Goal: Information Seeking & Learning: Check status

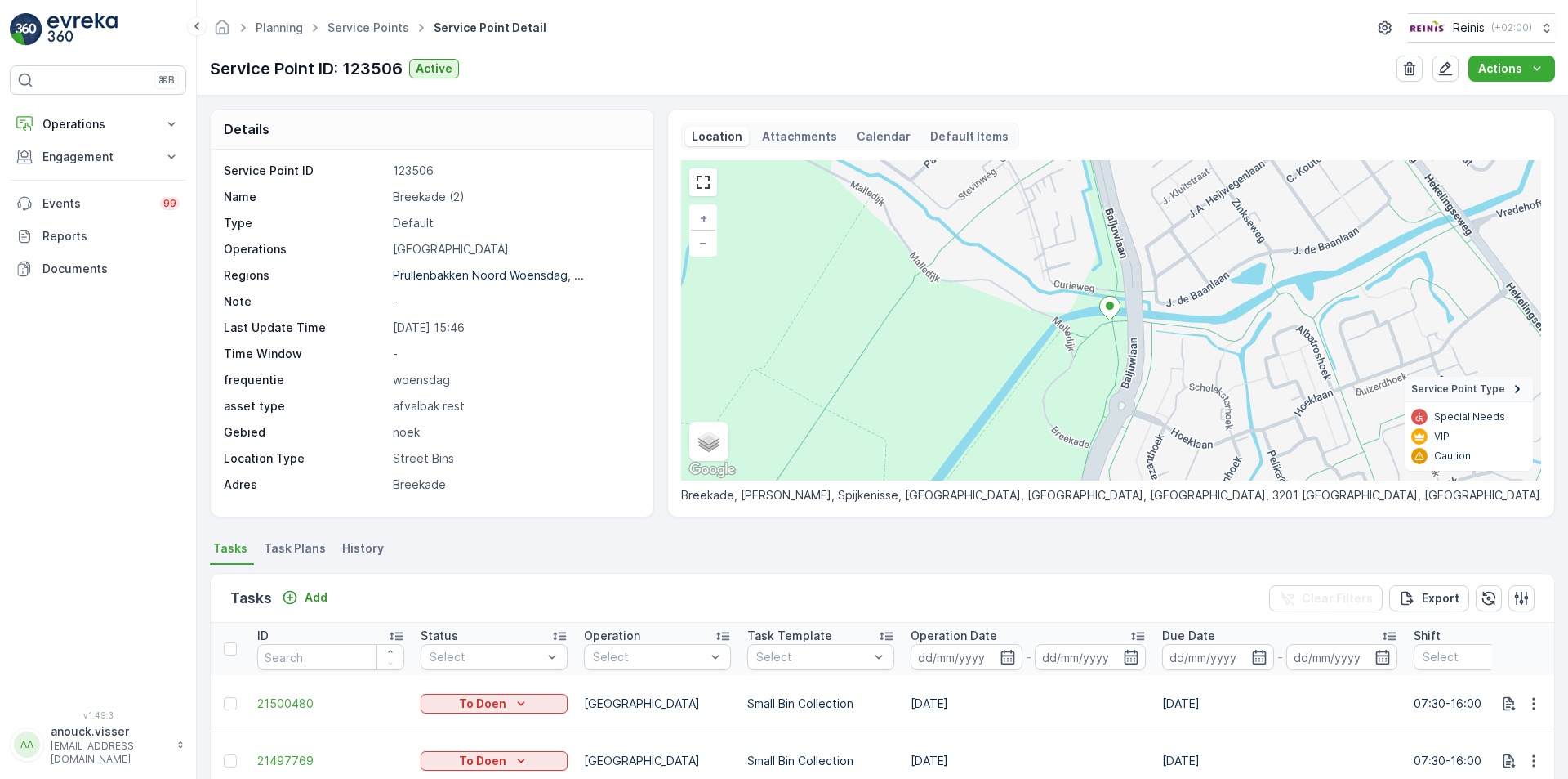
click at [69, 35] on img at bounding box center [82, 29] width 70 height 33
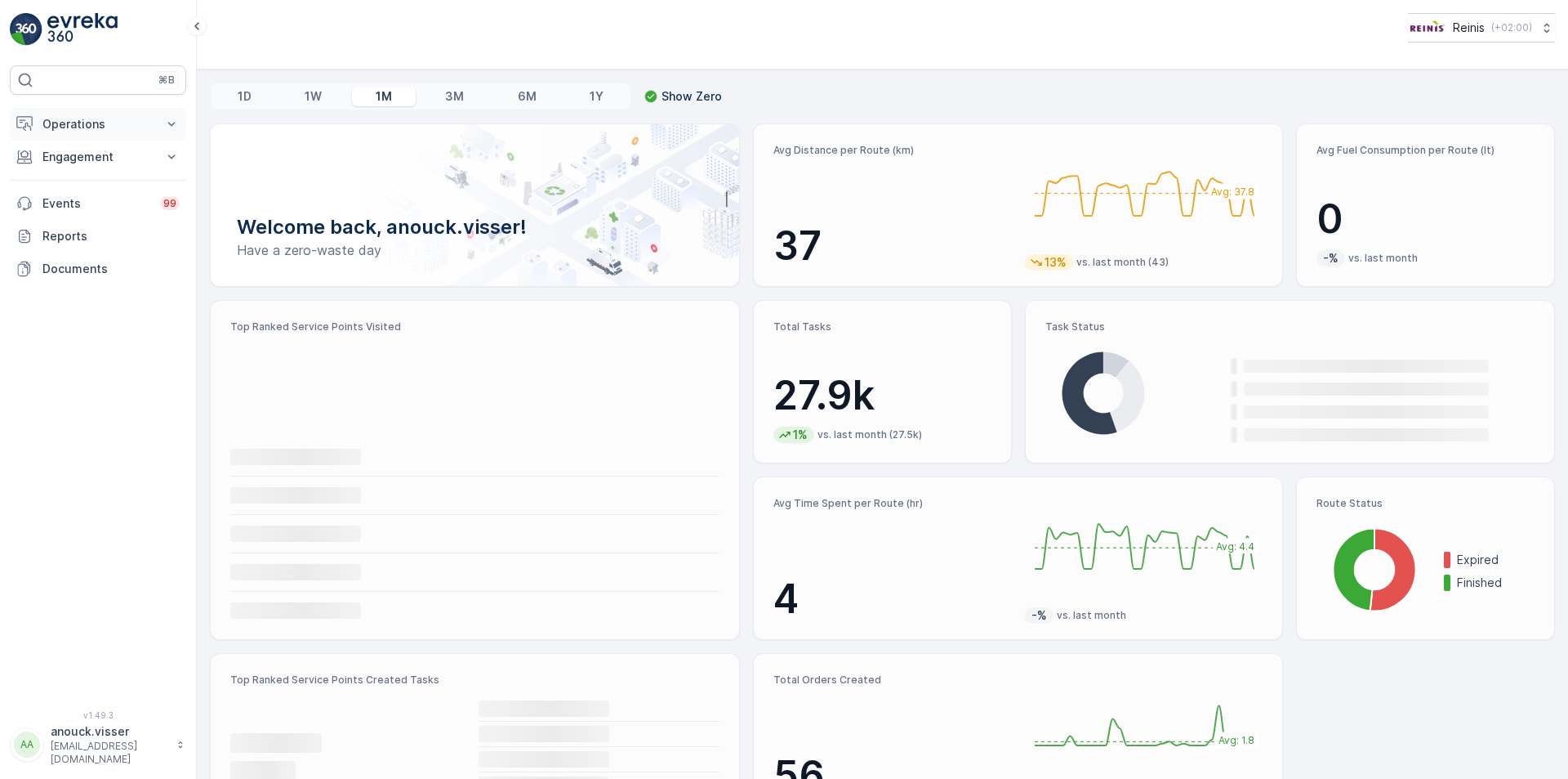
click at [119, 119] on p "Operations" at bounding box center [98, 123] width 111 height 16
click at [102, 178] on link "Planning" at bounding box center [110, 175] width 151 height 23
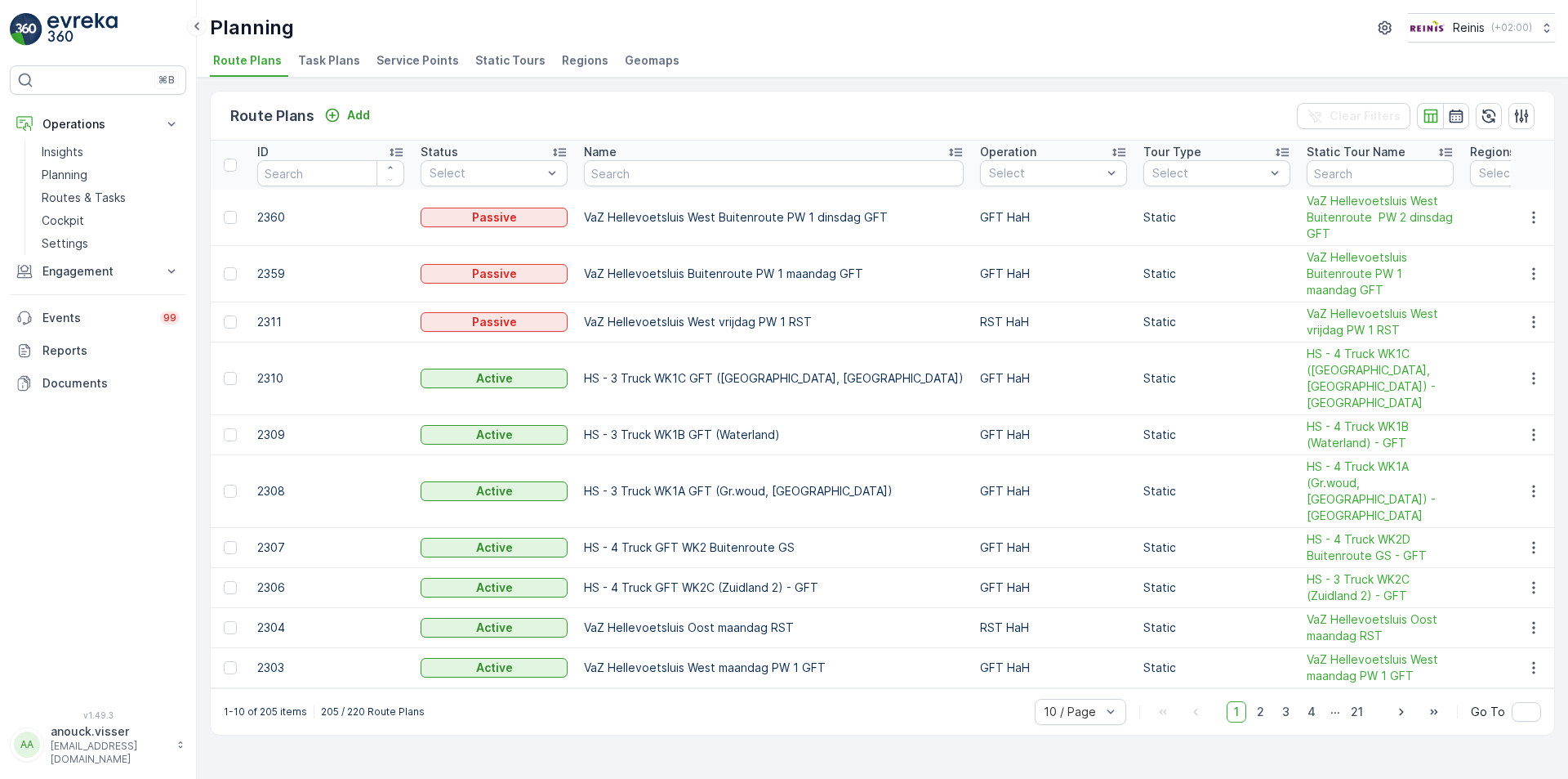
click at [428, 59] on span "Service Points" at bounding box center [418, 60] width 83 height 16
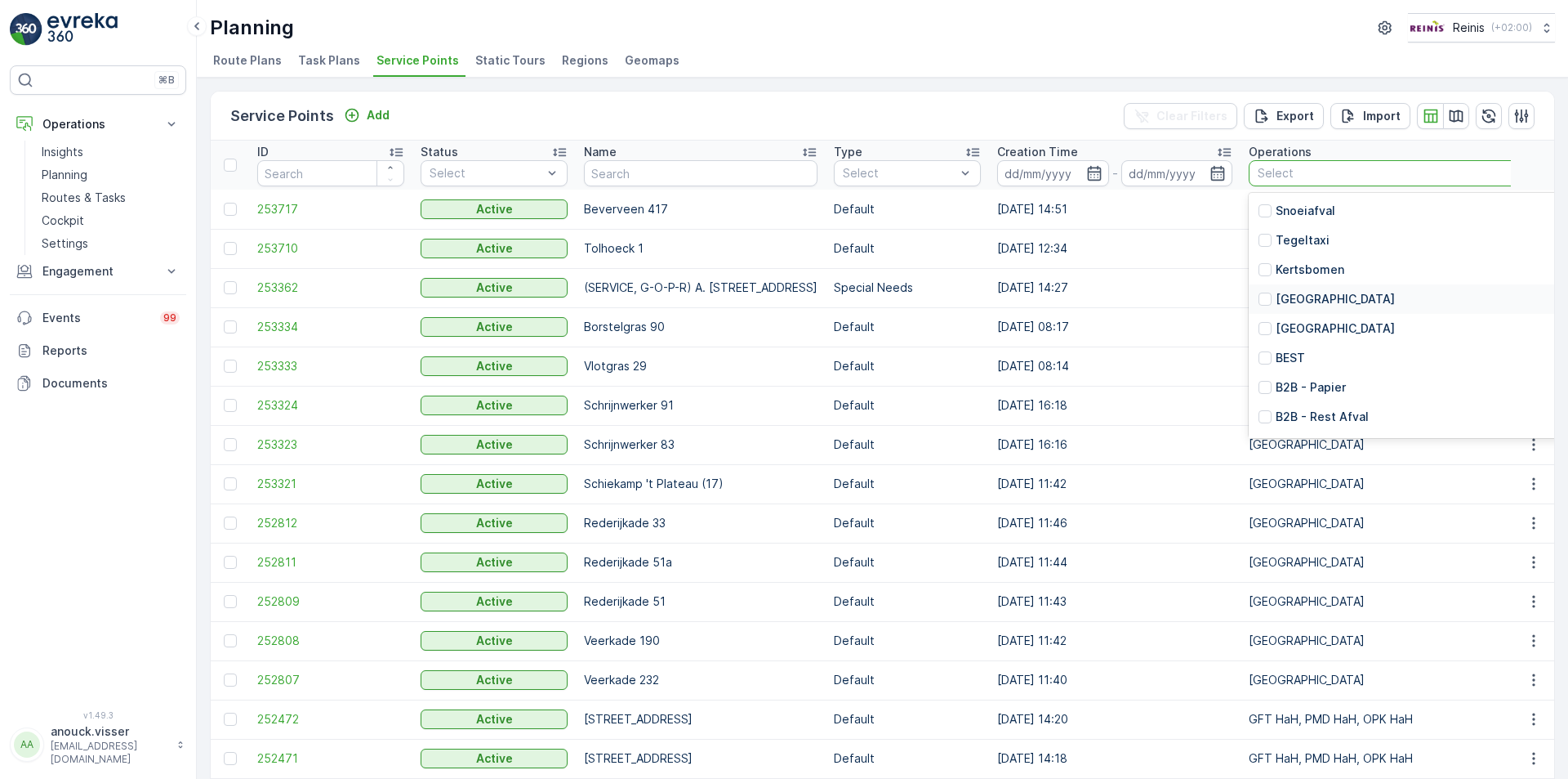
click at [1323, 304] on p "[GEOGRAPHIC_DATA]" at bounding box center [1335, 299] width 119 height 16
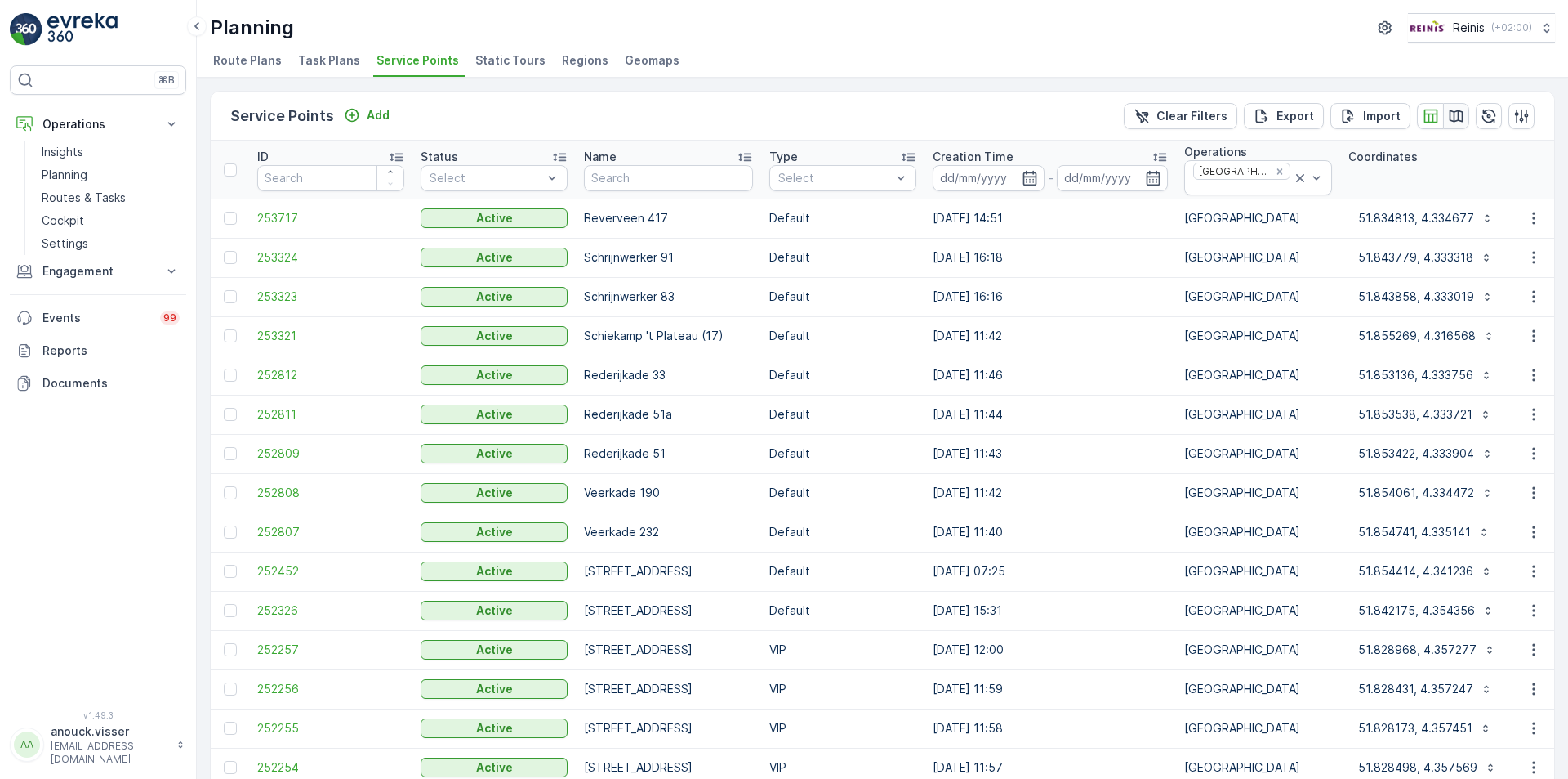
click at [1454, 112] on icon "button" at bounding box center [1456, 116] width 14 height 12
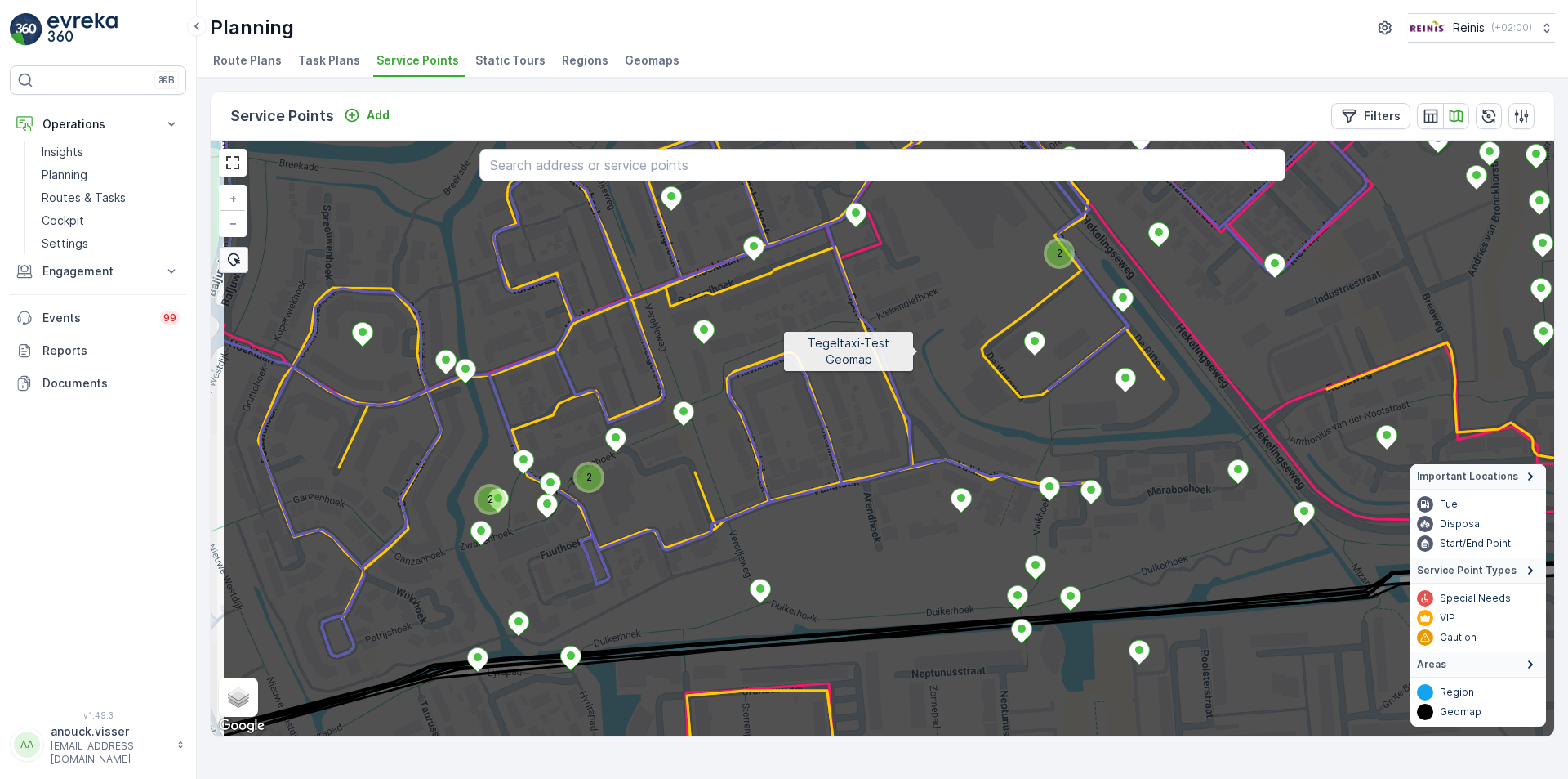
drag, startPoint x: 791, startPoint y: 399, endPoint x: 917, endPoint y: 351, distance: 134.8
click at [917, 351] on icon at bounding box center [1030, 387] width 1617 height 720
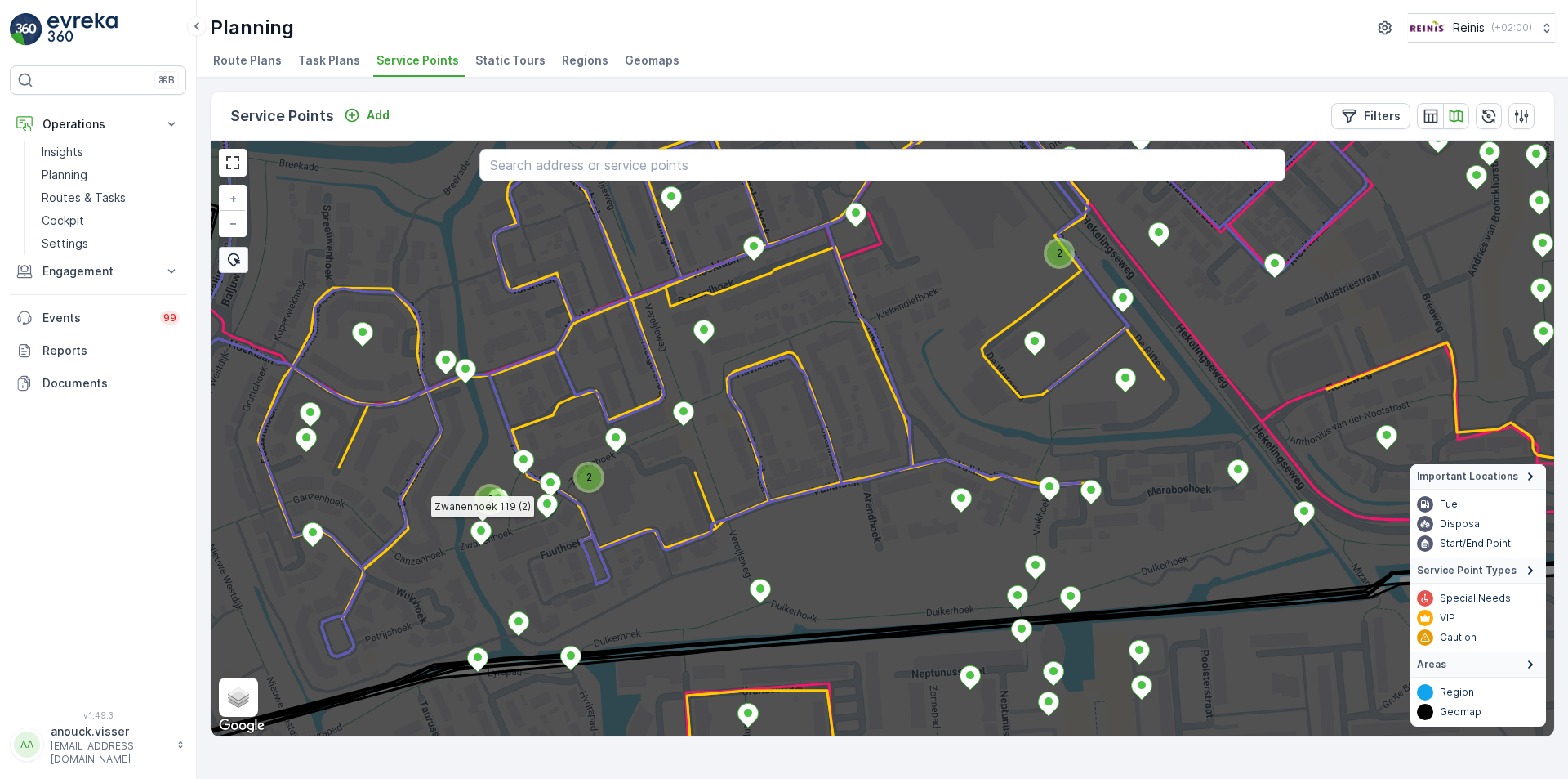
click at [486, 525] on icon at bounding box center [482, 532] width 21 height 23
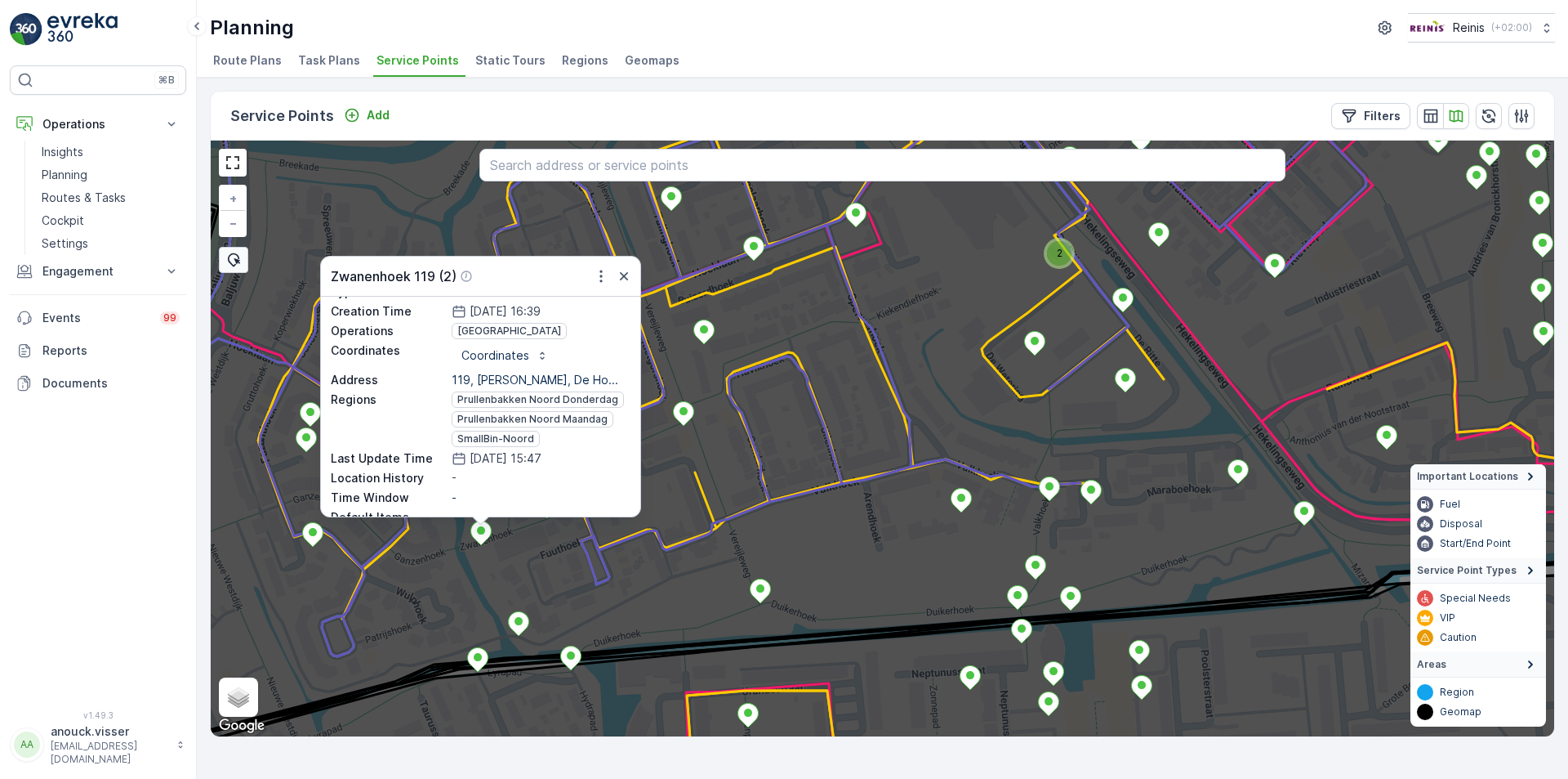
scroll to position [164, 0]
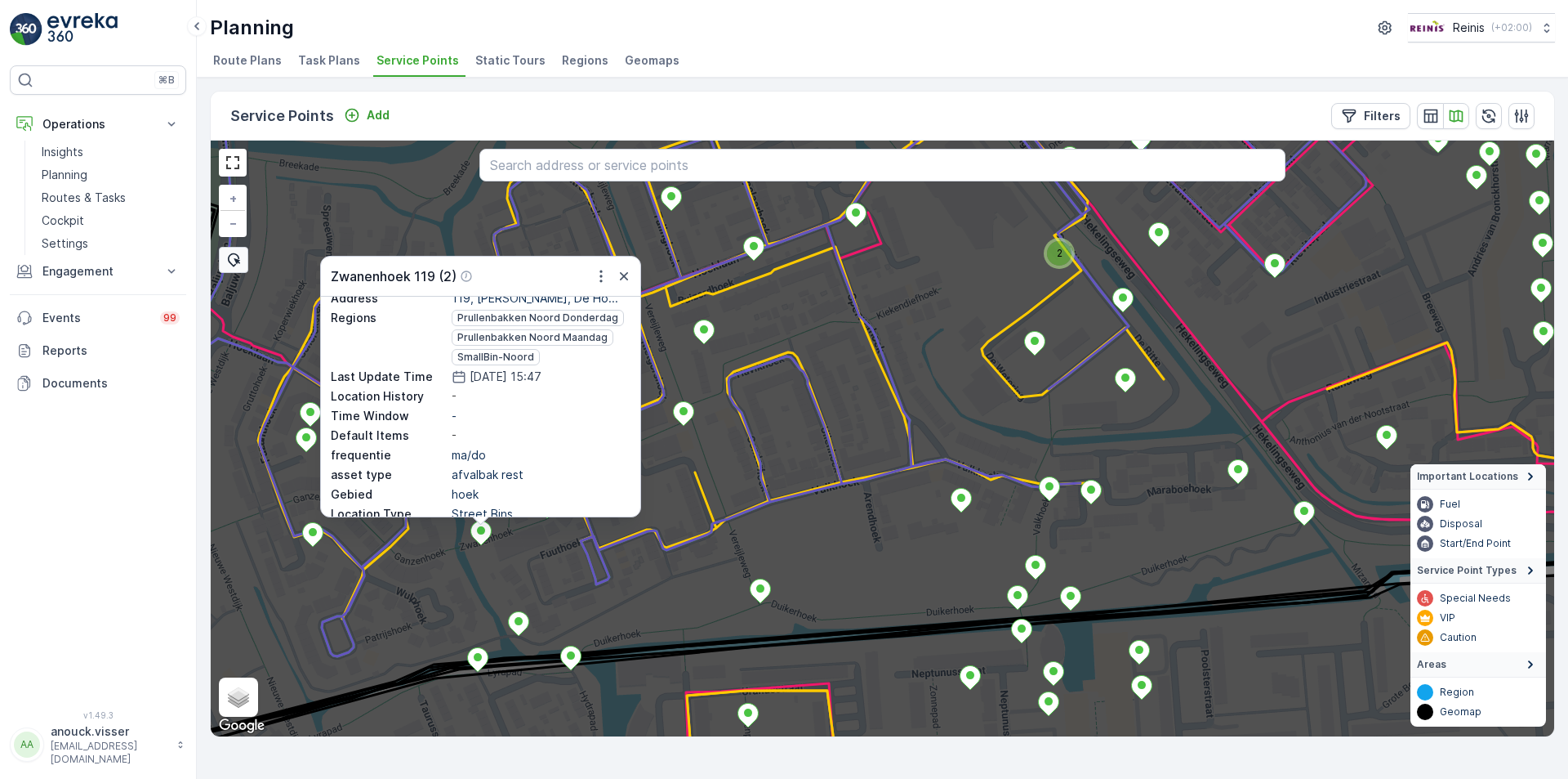
drag, startPoint x: 626, startPoint y: 273, endPoint x: 731, endPoint y: 291, distance: 106.5
click at [626, 274] on icon "button" at bounding box center [624, 276] width 8 height 8
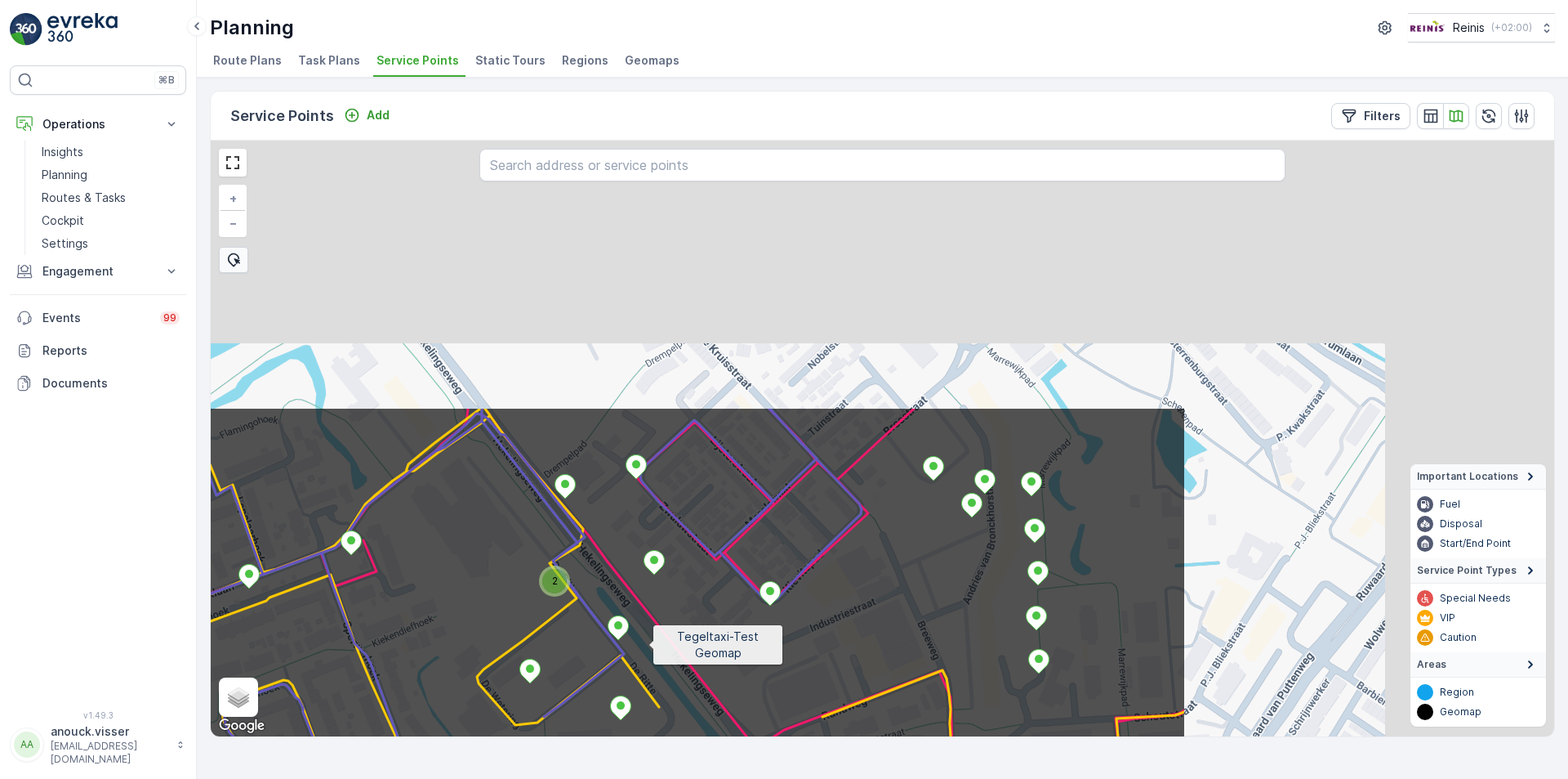
drag, startPoint x: 1182, startPoint y: 296, endPoint x: 485, endPoint y: 709, distance: 810.2
click at [479, 722] on icon at bounding box center [378, 766] width 1617 height 720
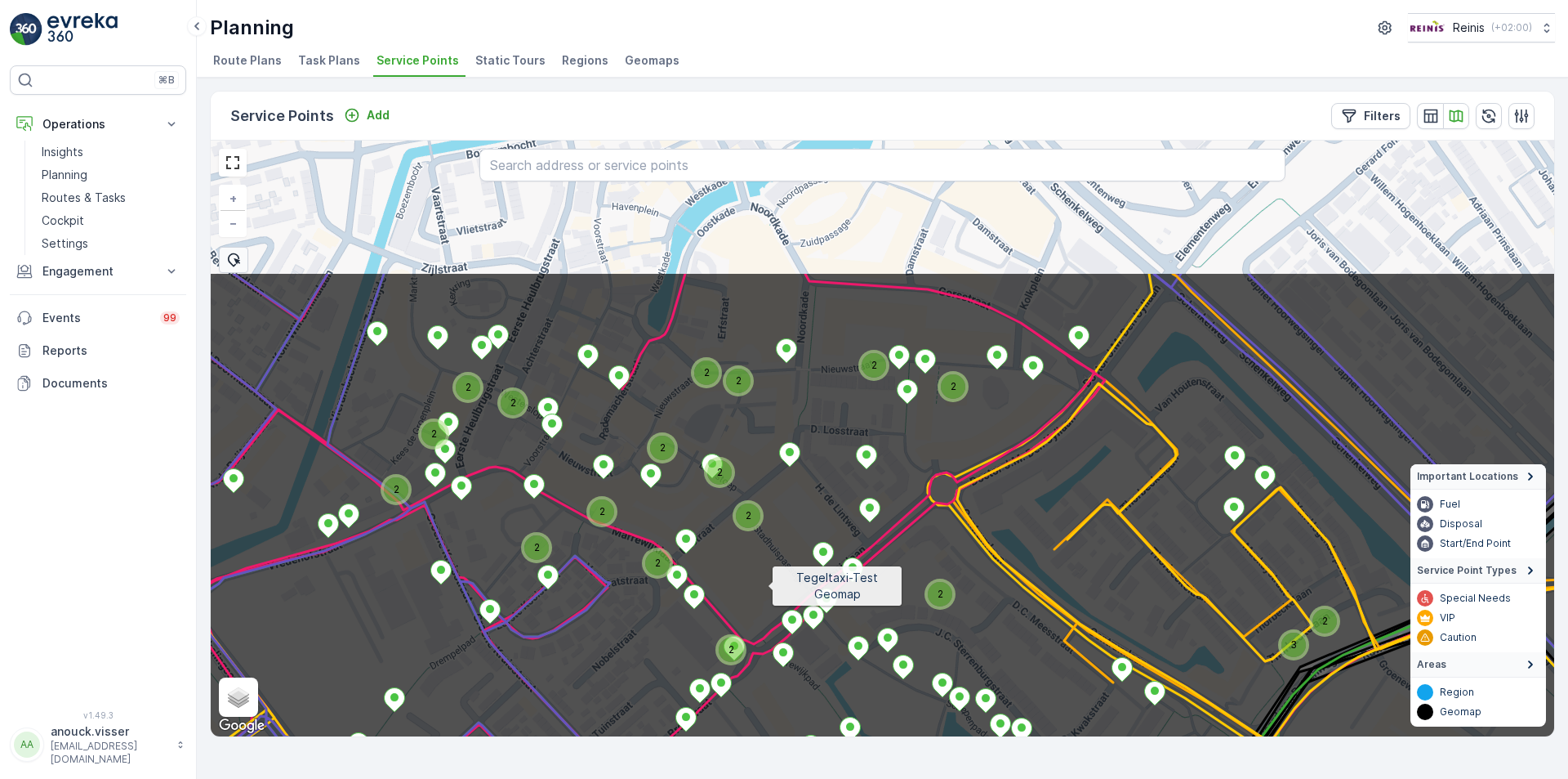
drag, startPoint x: 760, startPoint y: 392, endPoint x: 768, endPoint y: 585, distance: 193.2
click at [768, 585] on icon at bounding box center [891, 631] width 1617 height 720
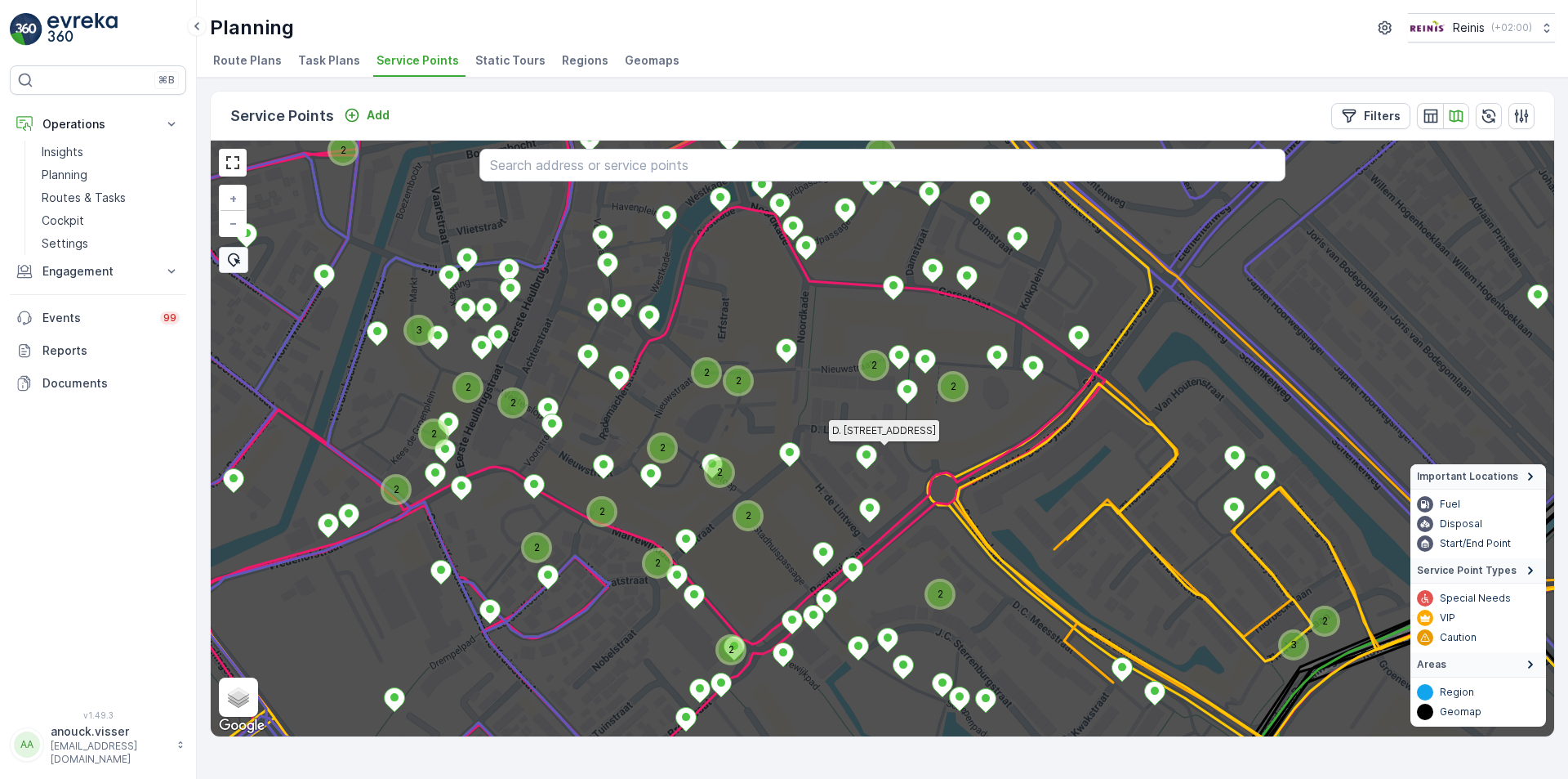
click at [872, 460] on icon at bounding box center [867, 457] width 21 height 23
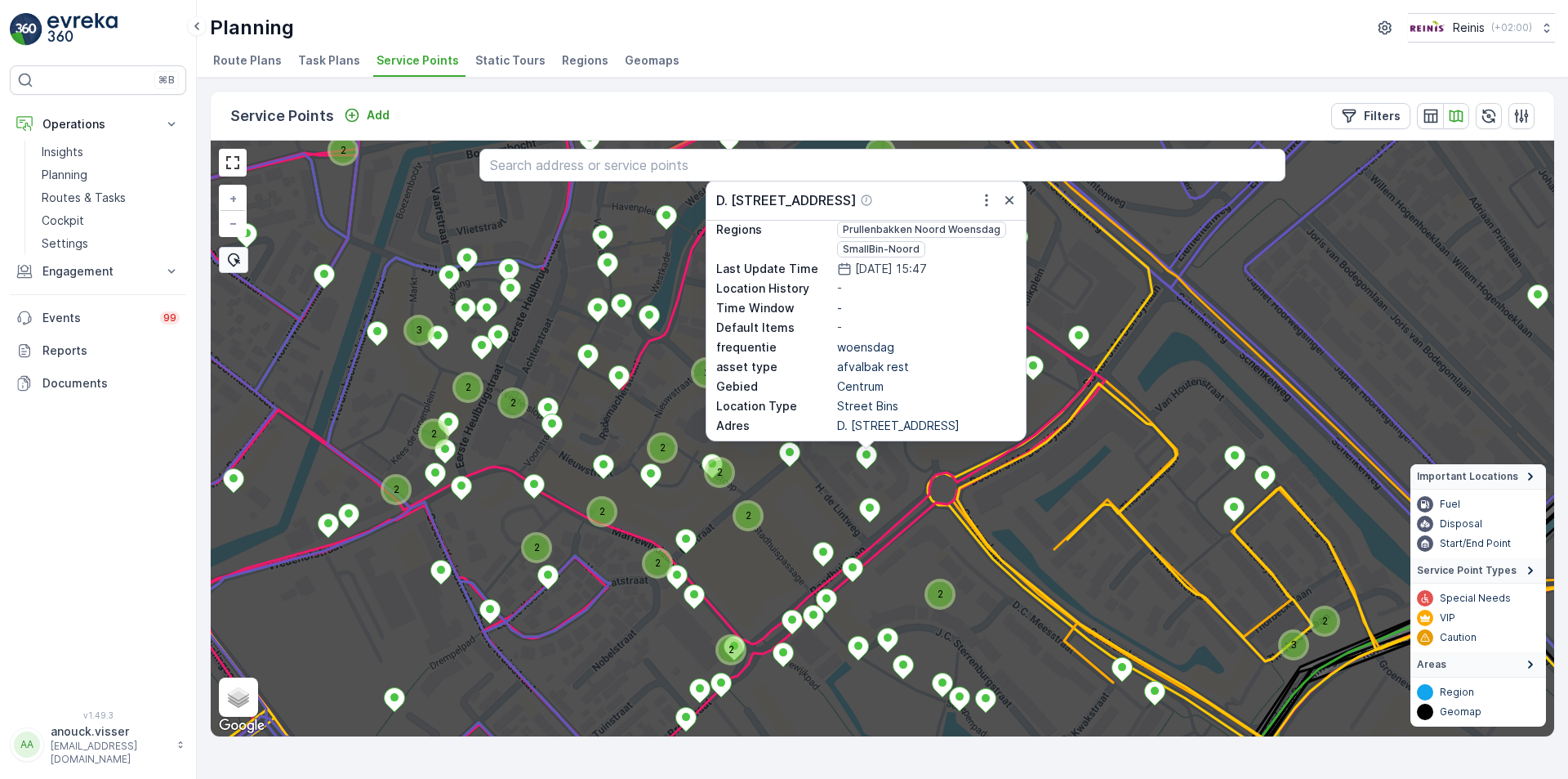
scroll to position [179, 0]
click at [1012, 203] on icon "button" at bounding box center [1009, 200] width 8 height 8
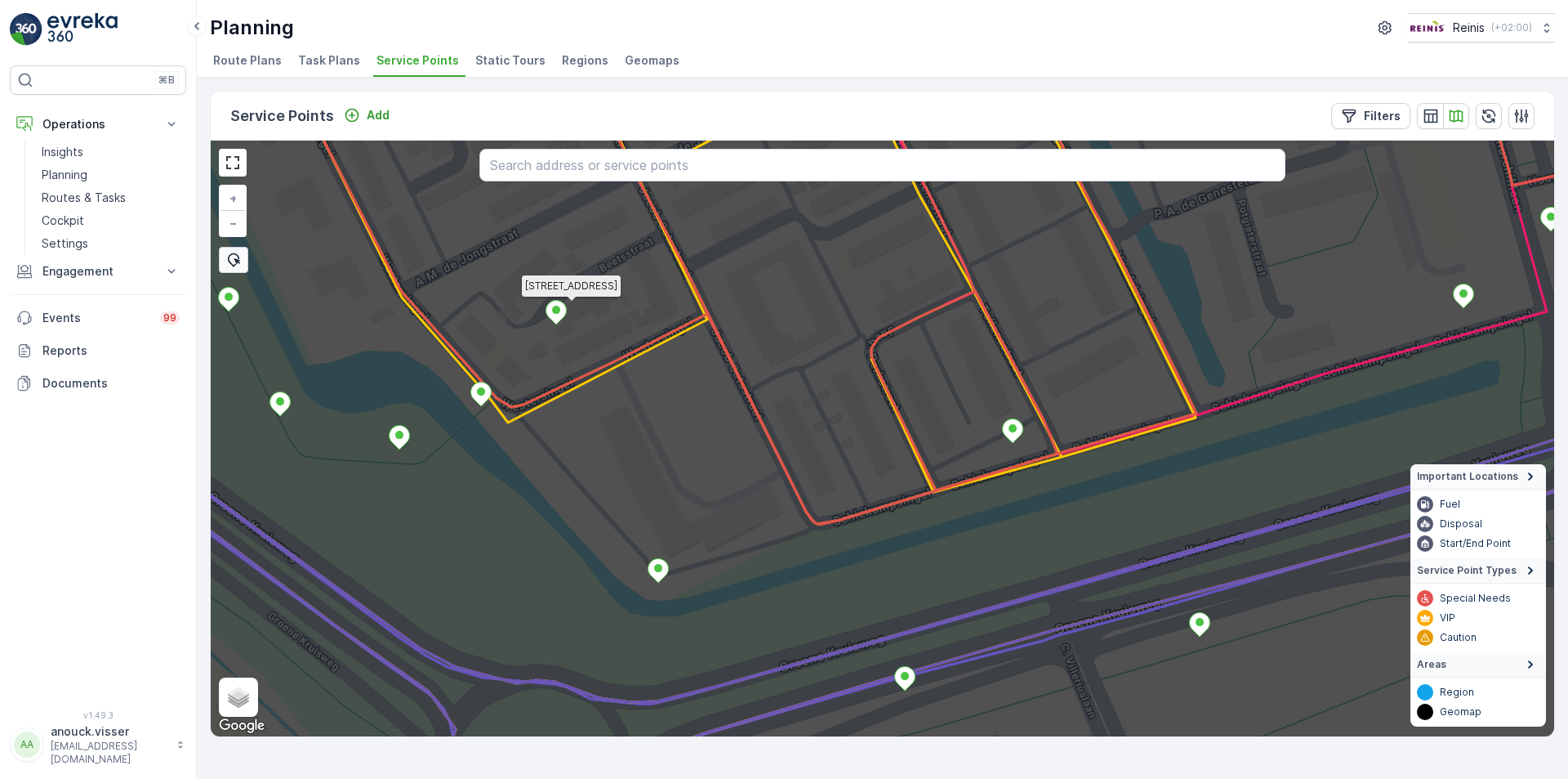
click at [560, 302] on icon at bounding box center [557, 312] width 21 height 23
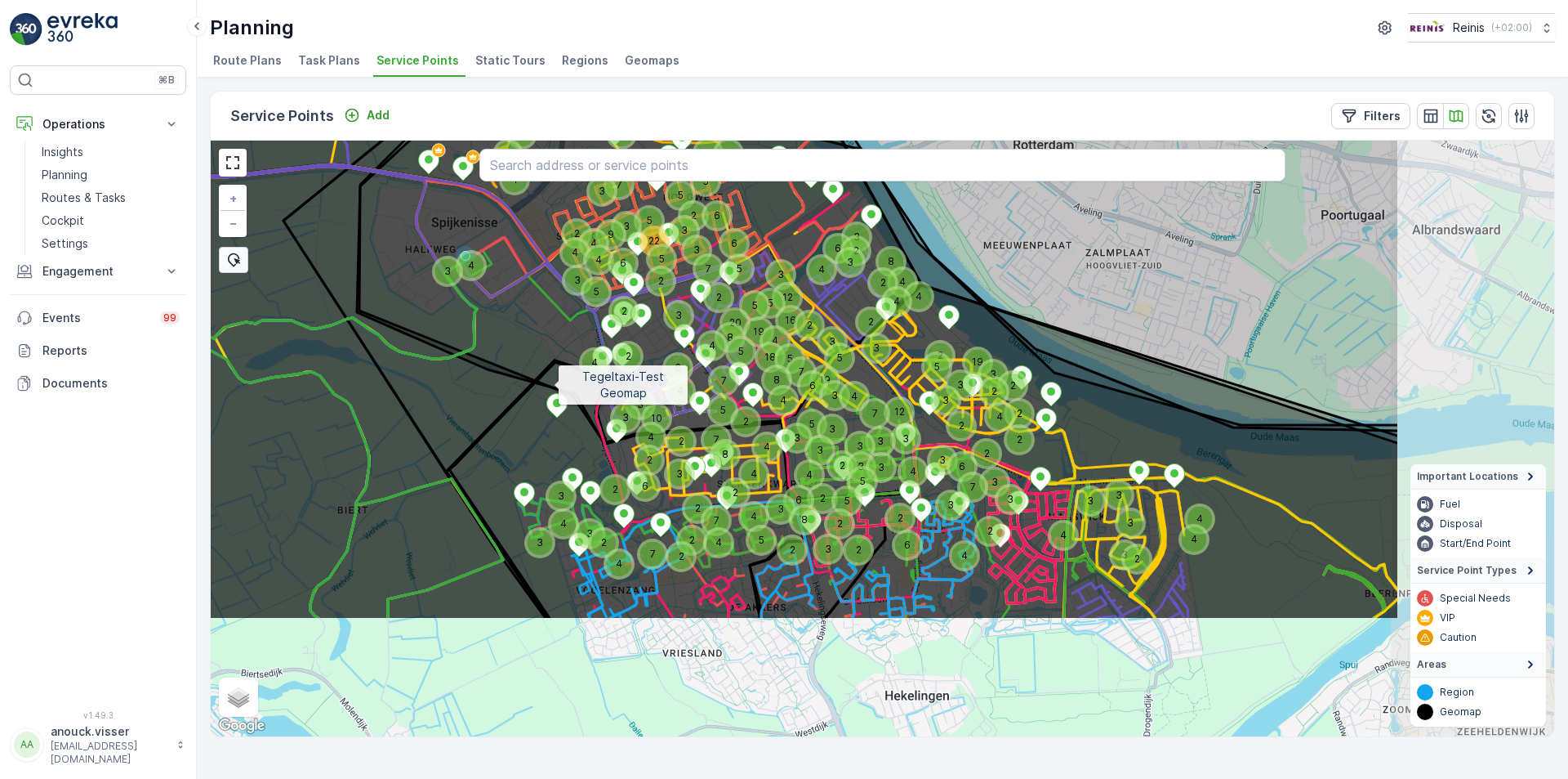
drag, startPoint x: 849, startPoint y: 566, endPoint x: 553, endPoint y: 385, distance: 347.0
click at [553, 385] on icon at bounding box center [591, 260] width 1617 height 720
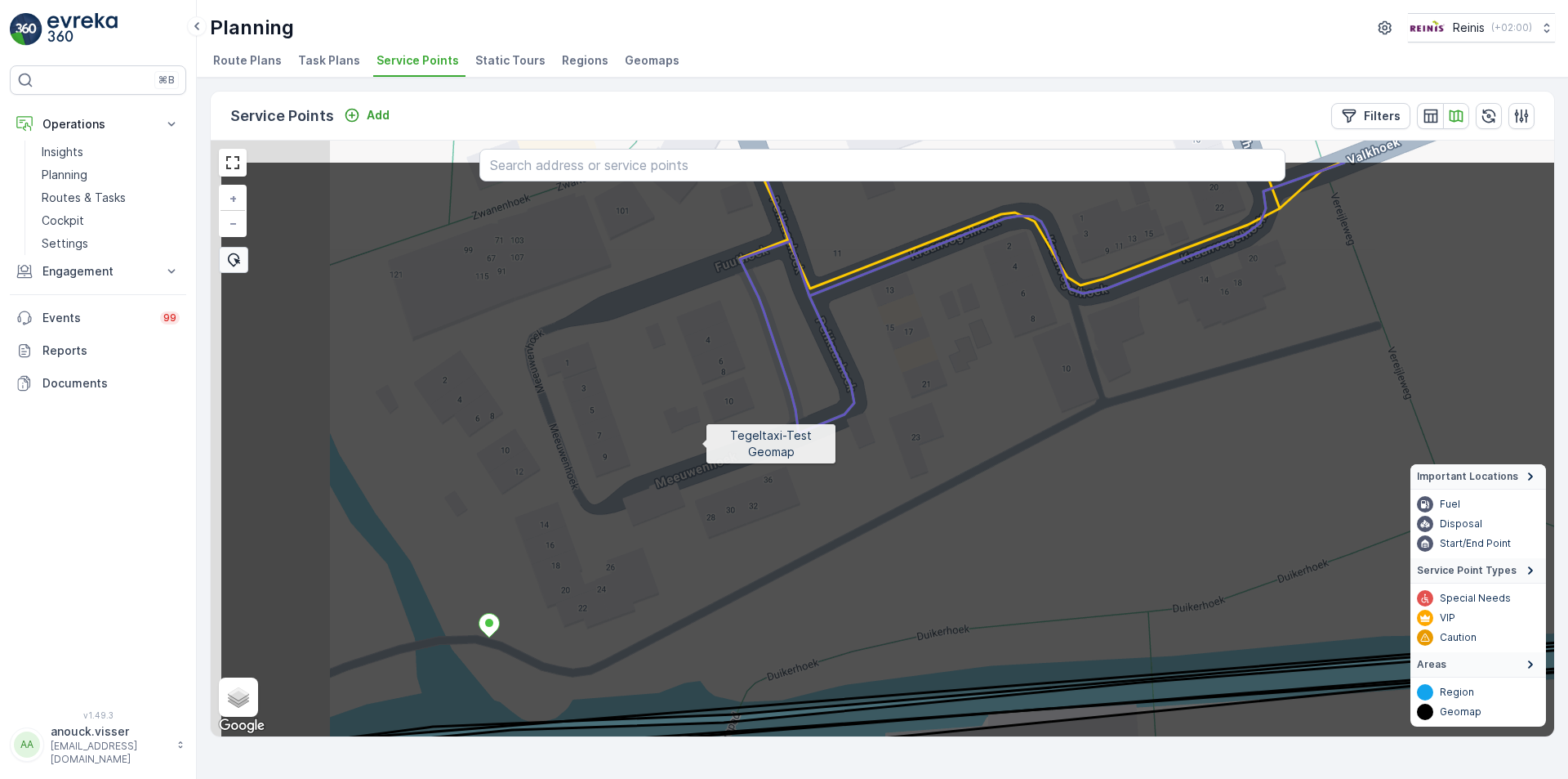
drag, startPoint x: 555, startPoint y: 362, endPoint x: 700, endPoint y: 444, distance: 166.6
click at [700, 444] on icon at bounding box center [1027, 520] width 1617 height 720
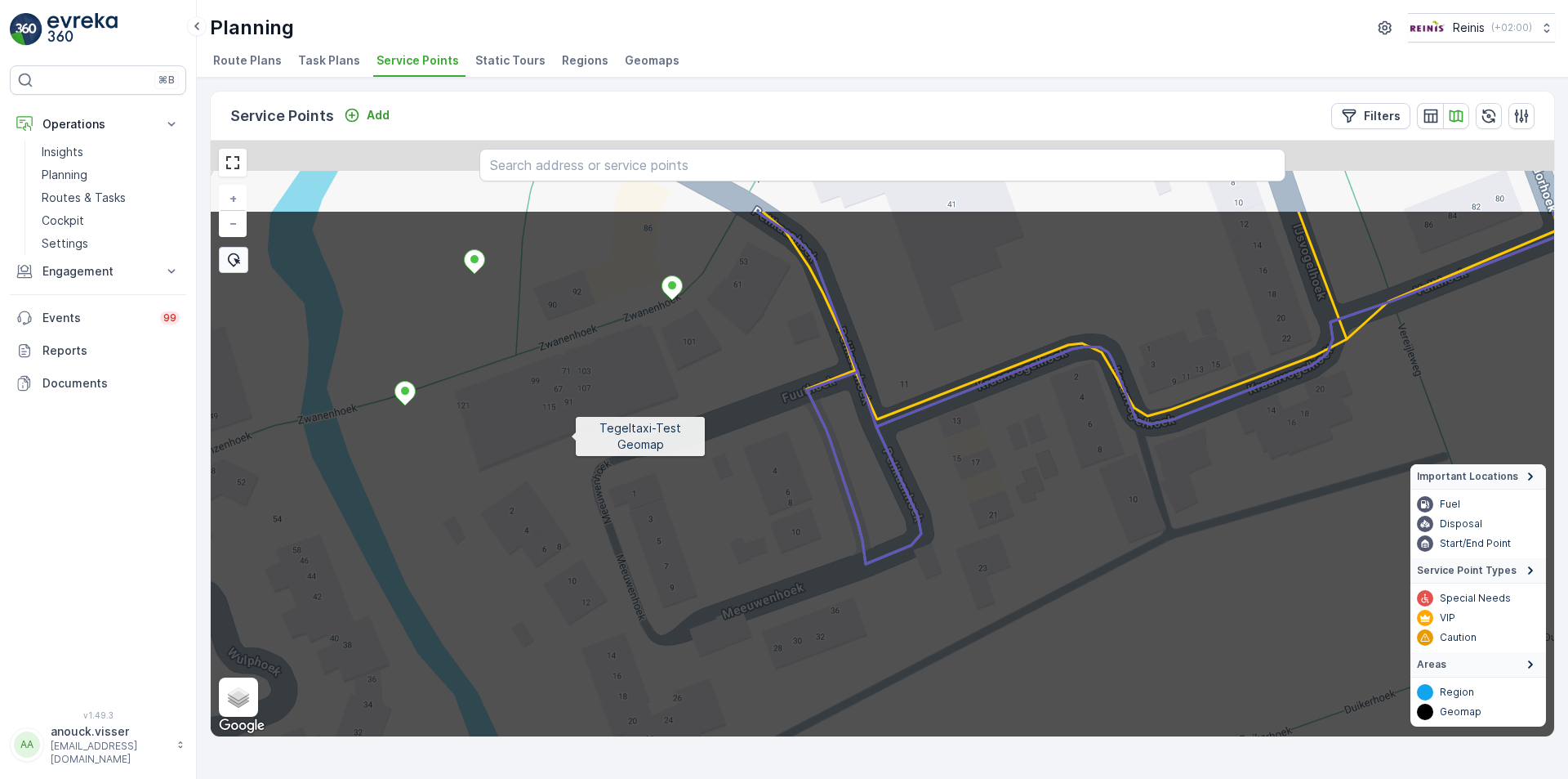
drag, startPoint x: 512, startPoint y: 351, endPoint x: 599, endPoint y: 475, distance: 151.5
click at [599, 475] on icon at bounding box center [949, 569] width 1617 height 720
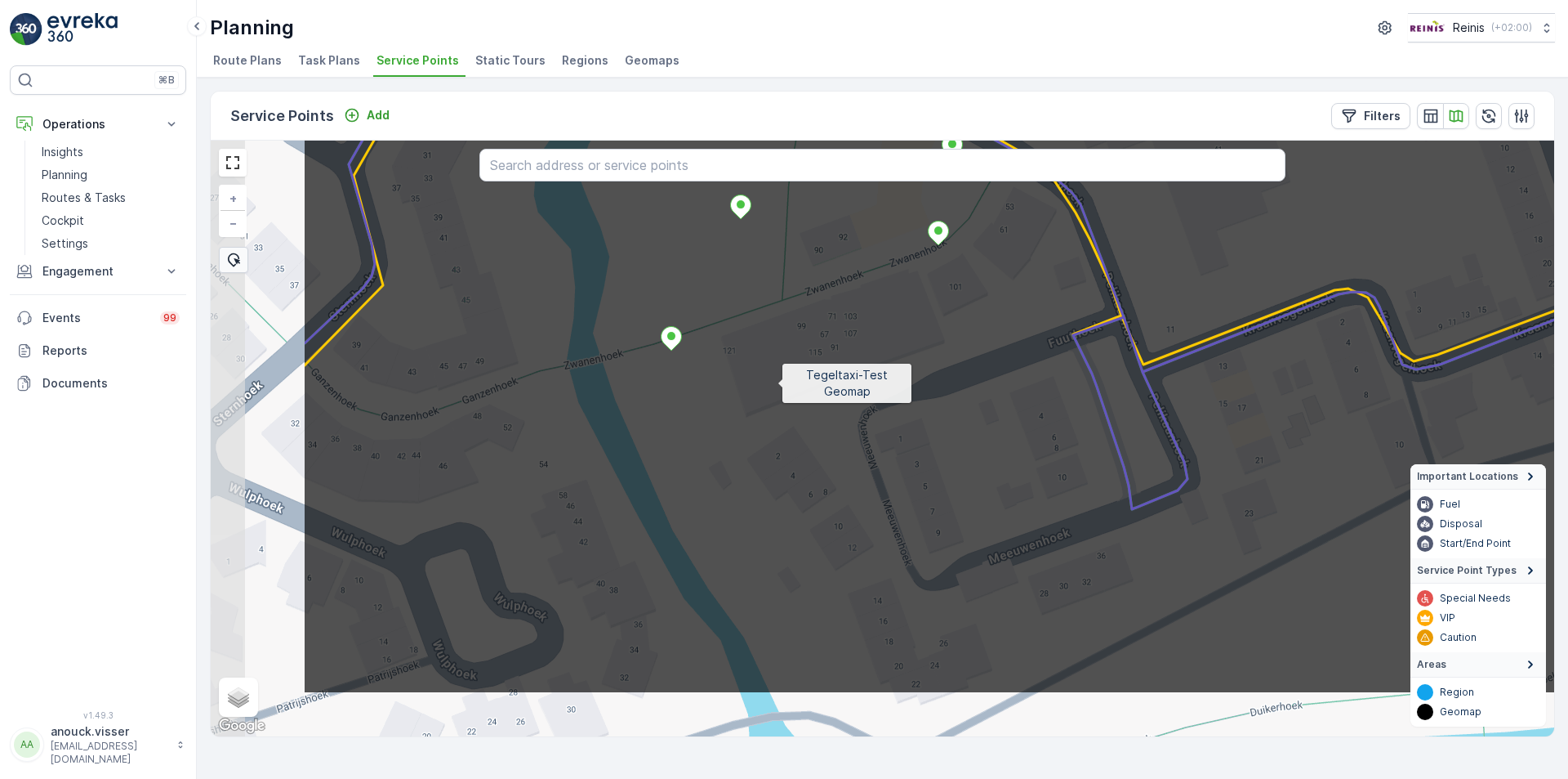
drag, startPoint x: 549, startPoint y: 487, endPoint x: 777, endPoint y: 383, distance: 250.6
click at [777, 383] on icon at bounding box center [1110, 335] width 1617 height 720
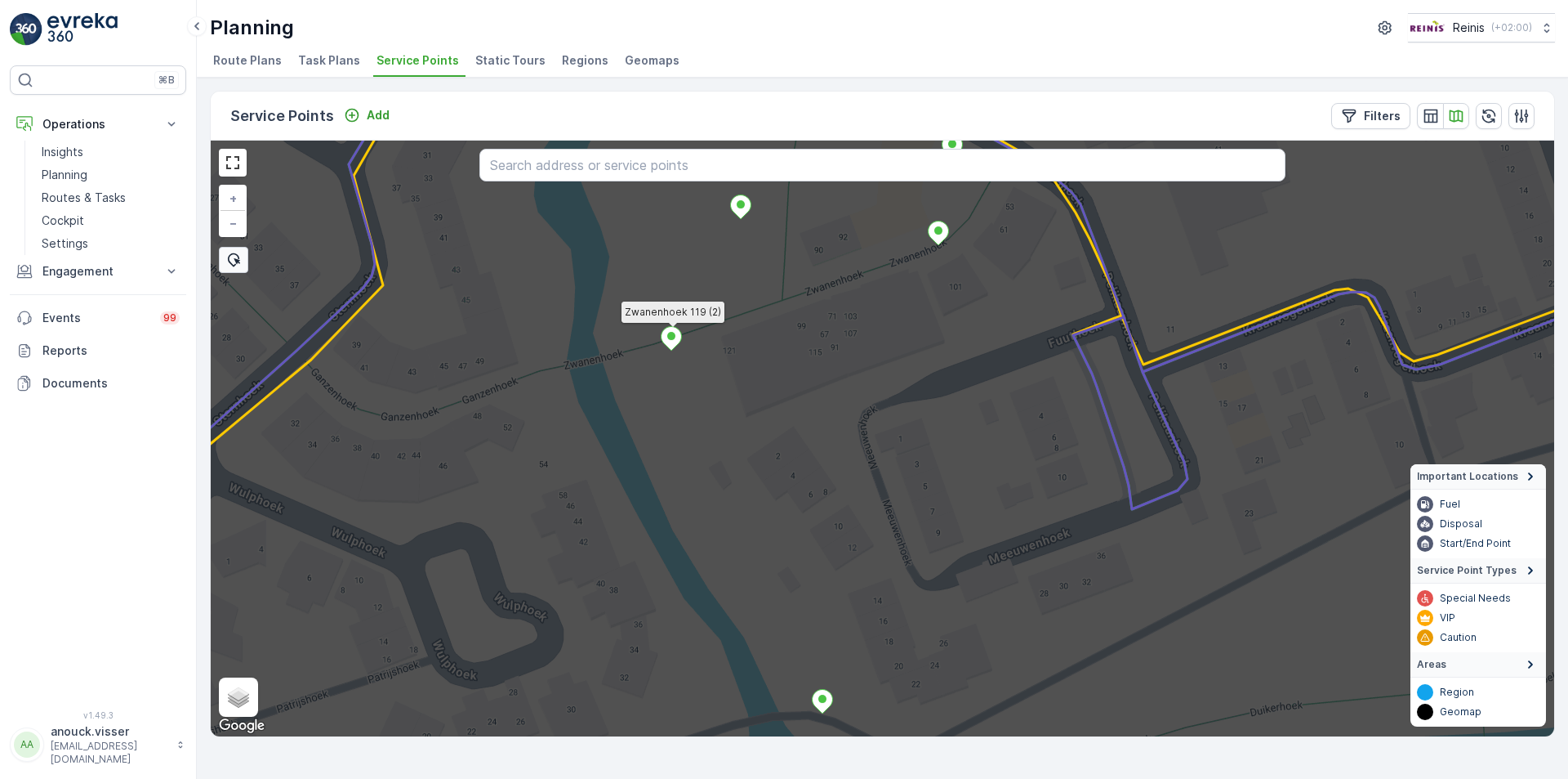
click at [664, 330] on icon at bounding box center [672, 338] width 21 height 23
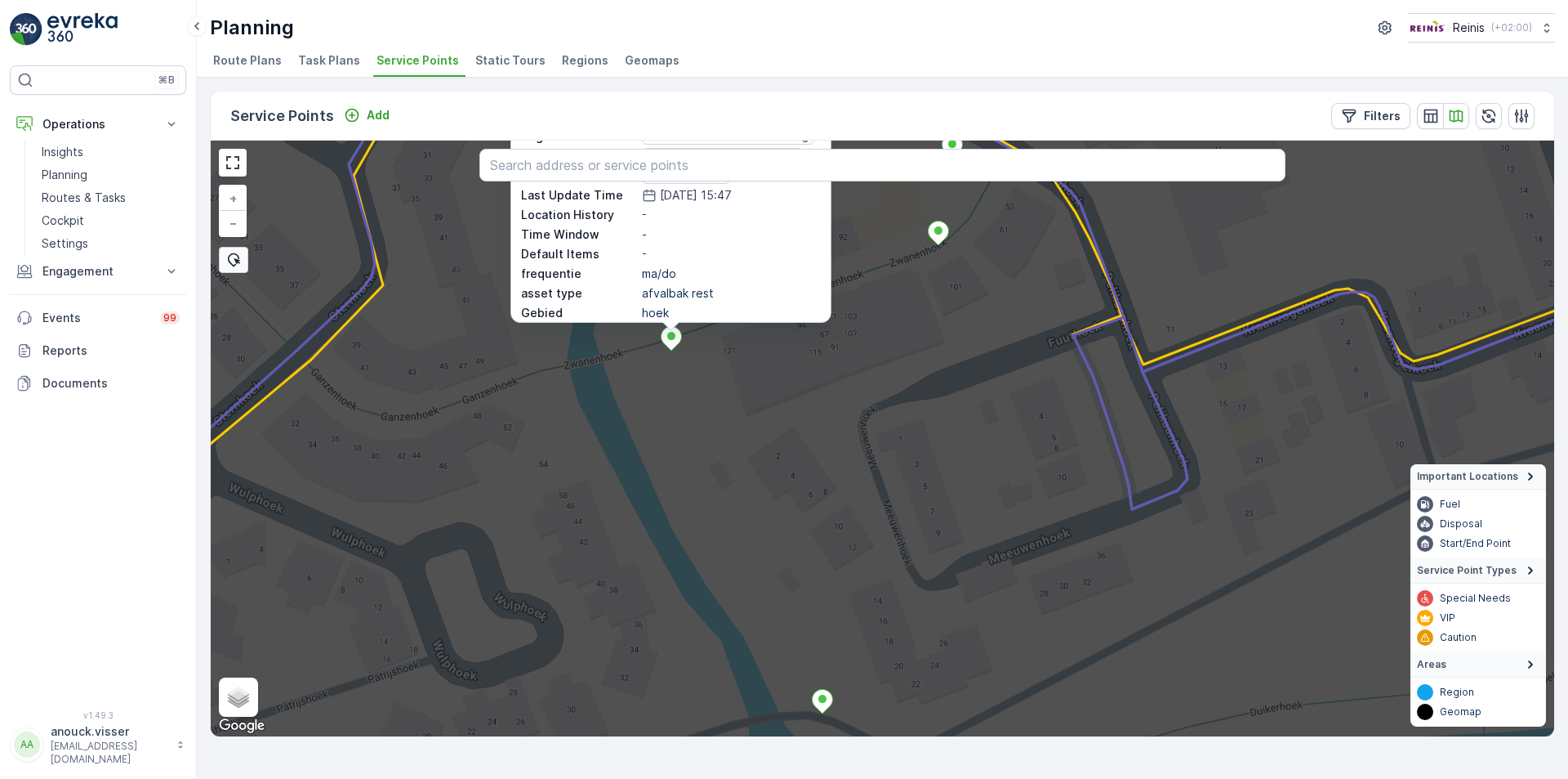
scroll to position [82, 0]
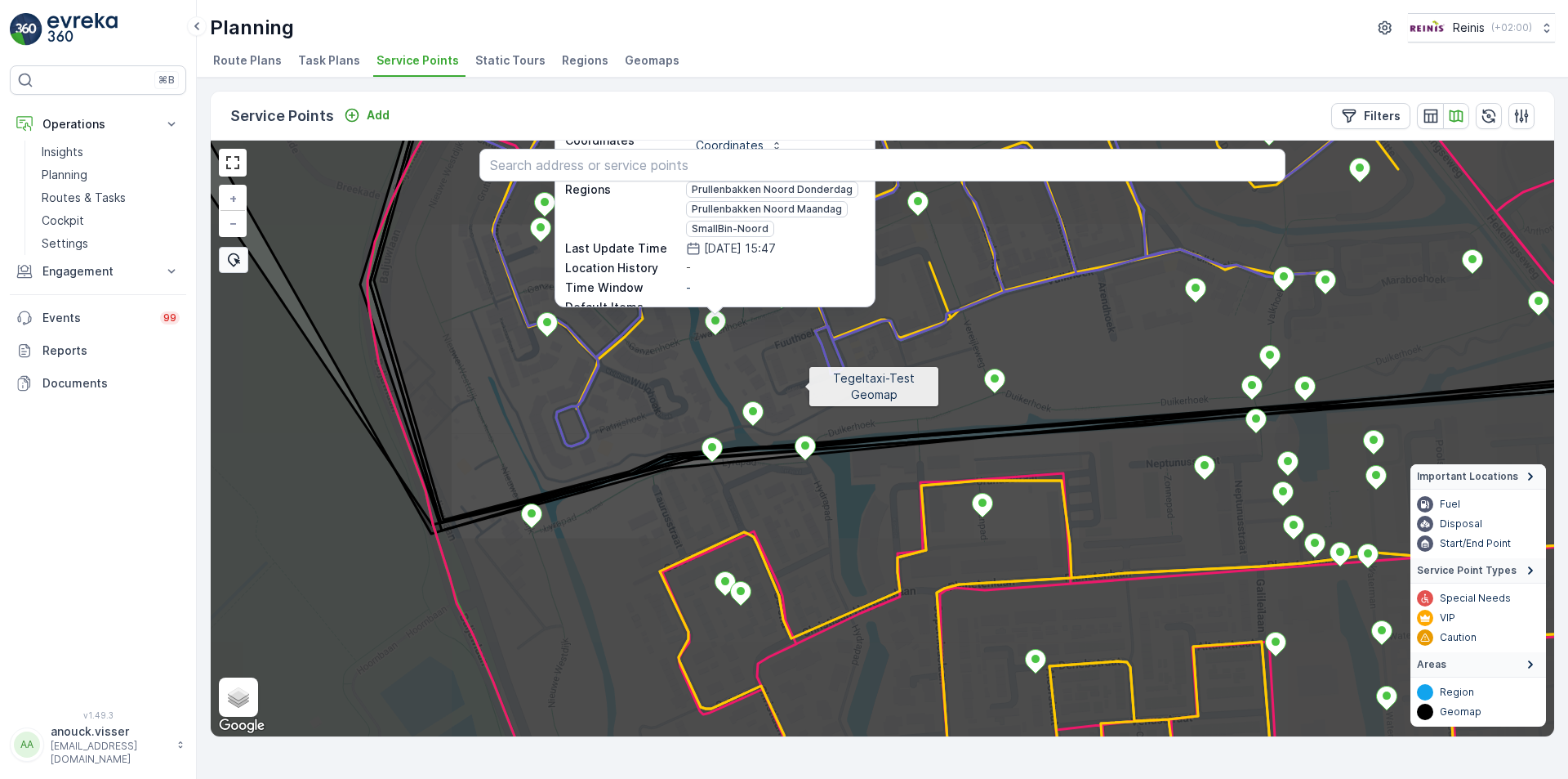
click at [805, 390] on icon at bounding box center [882, 438] width 1617 height 720
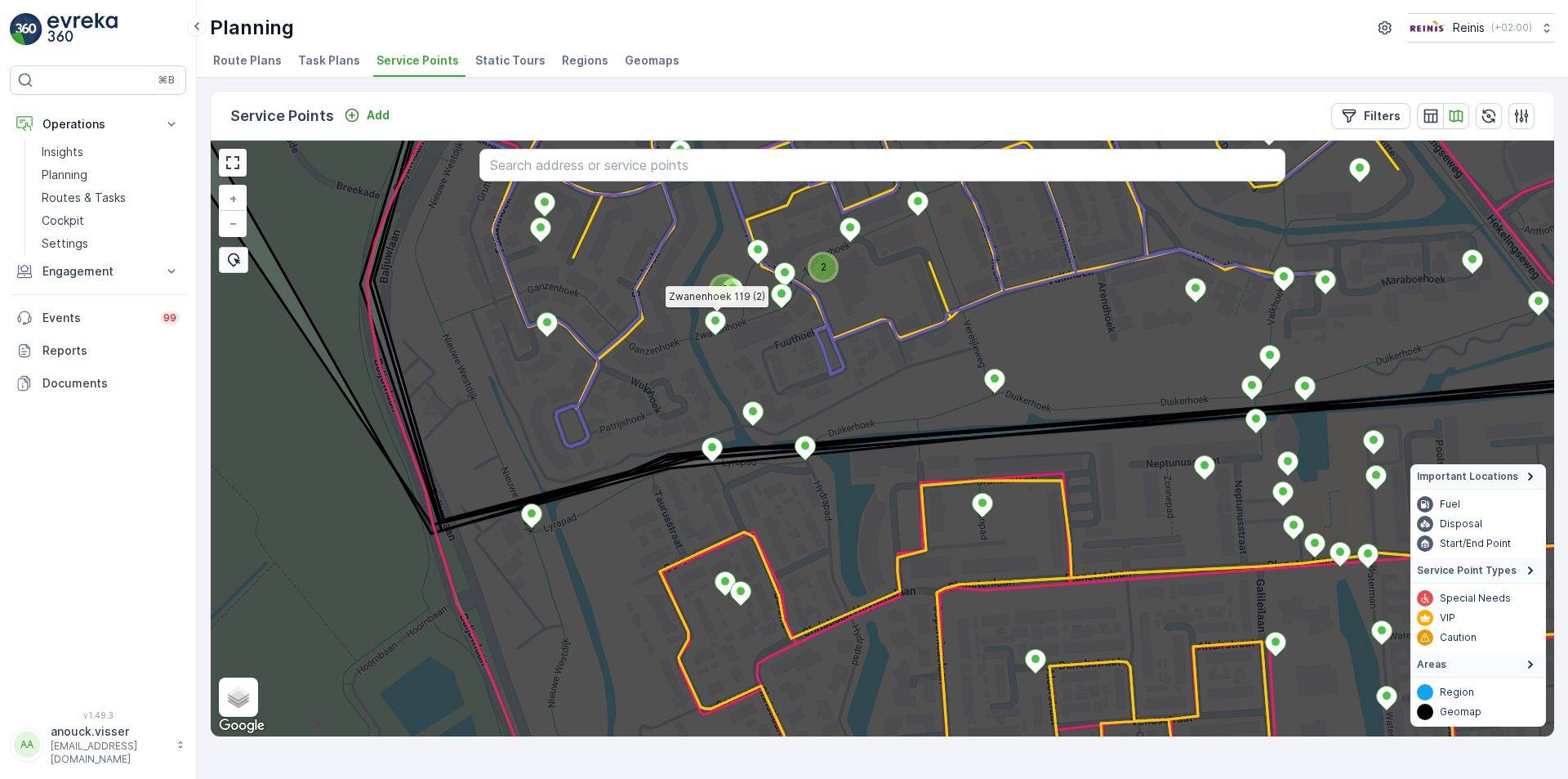
click at [716, 318] on ellipse at bounding box center [715, 319] width 8 height 8
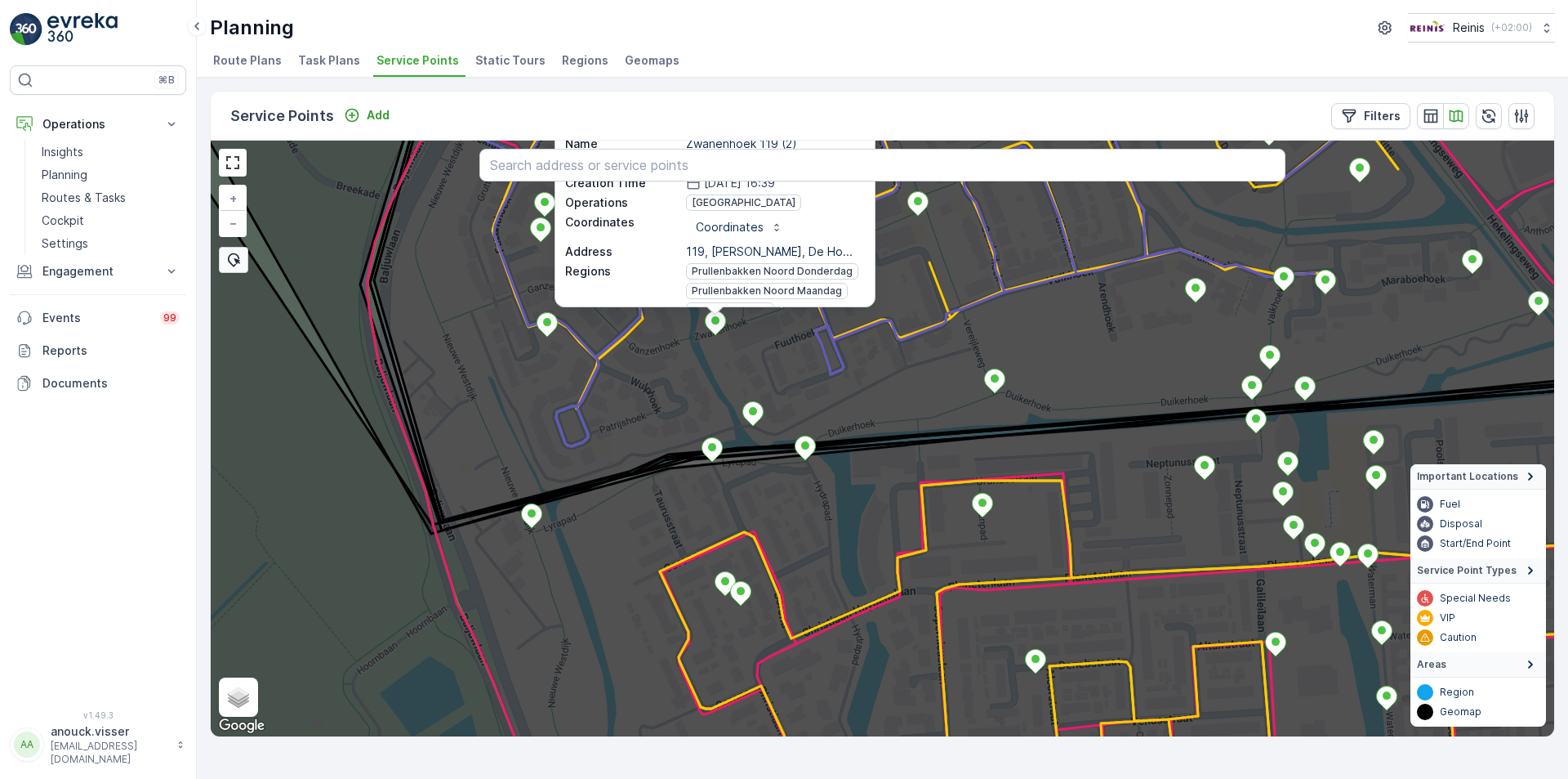
click at [779, 286] on span "Prullenbakken Noord Maandag" at bounding box center [767, 291] width 150 height 13
click at [795, 222] on div "Coordinates" at bounding box center [775, 227] width 179 height 26
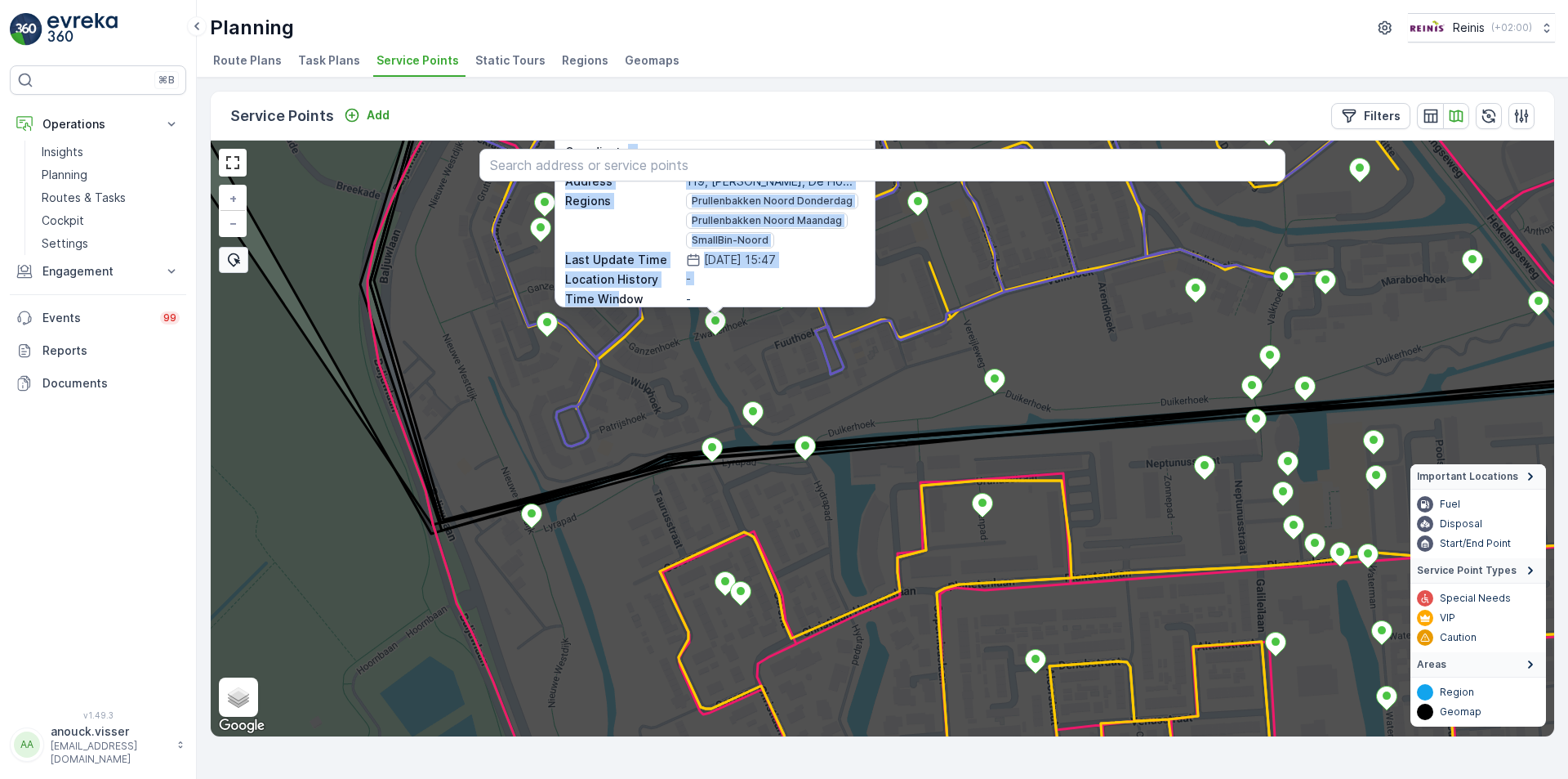
scroll to position [153, 0]
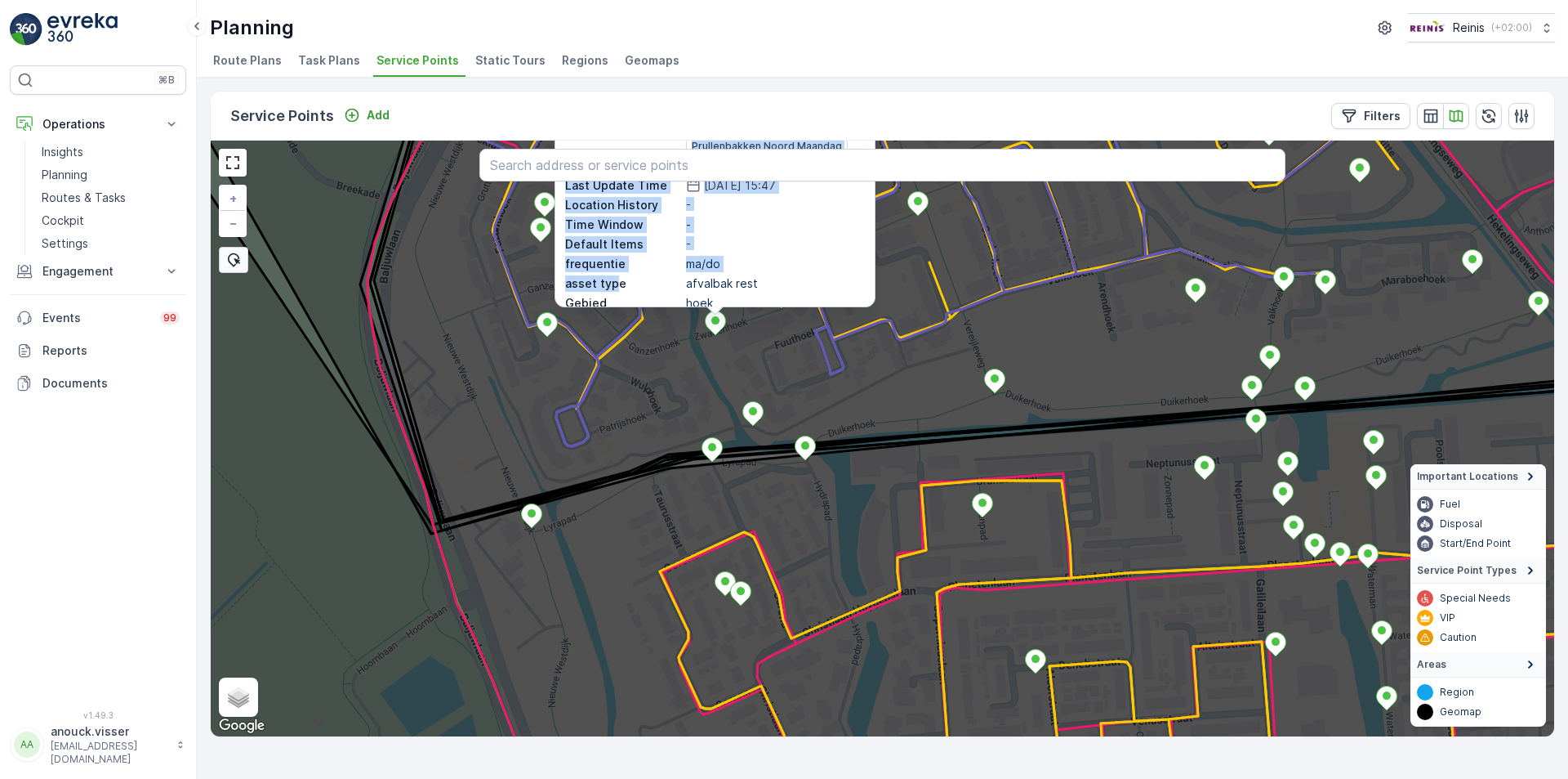
drag, startPoint x: 627, startPoint y: 241, endPoint x: 613, endPoint y: 304, distance: 64.5
click at [613, 304] on div "ID 123355 Status Active Name Zwanenhoek 119 (2) Type Default Creation Time [DAT…" at bounding box center [715, 151] width 300 height 398
click at [862, 249] on div "ID 123355 Status Active Name Zwanenhoek 119 (2) Type Default Creation Time [DAT…" at bounding box center [715, 196] width 319 height 221
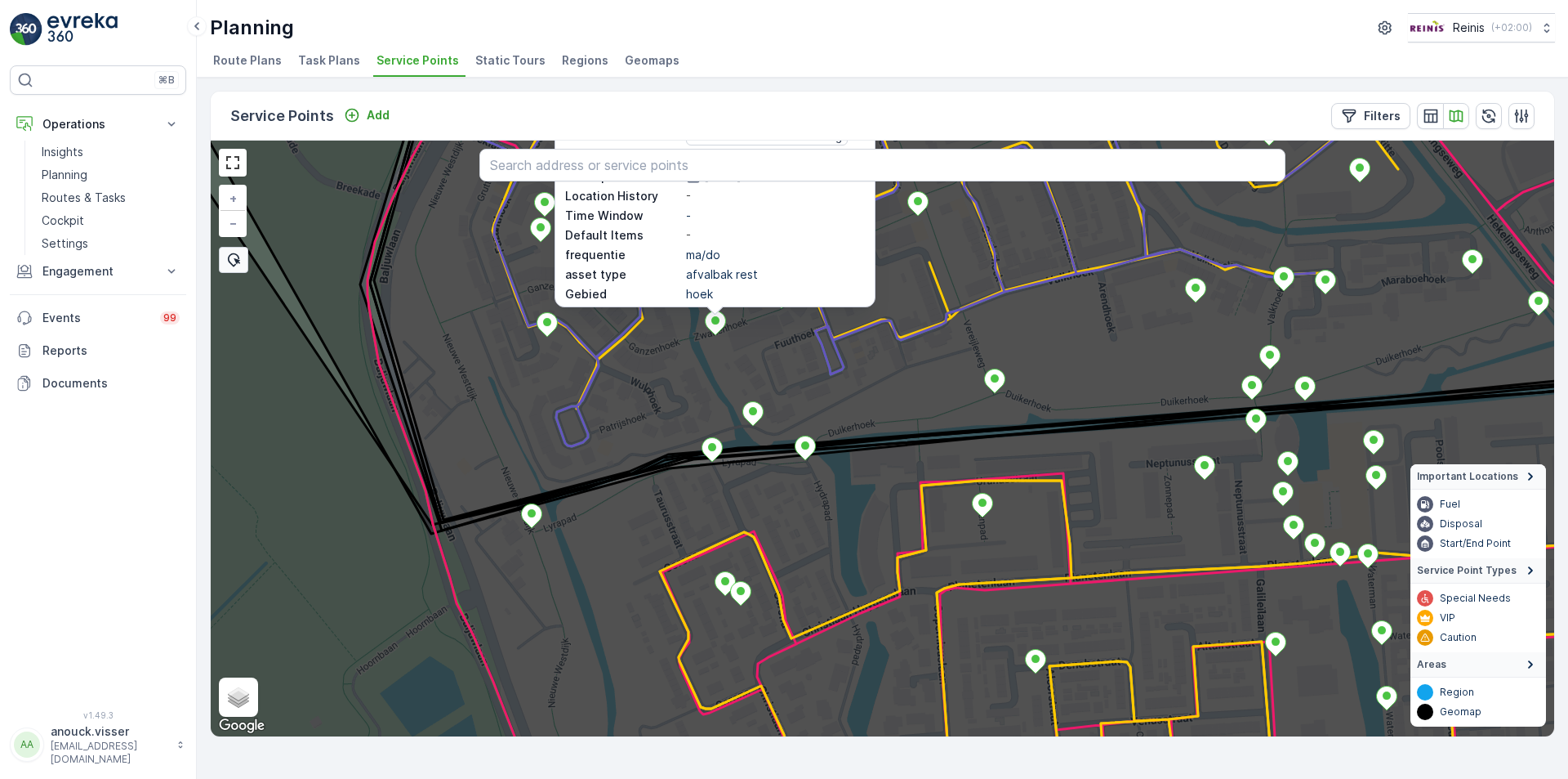
click at [876, 389] on icon at bounding box center [882, 438] width 1617 height 720
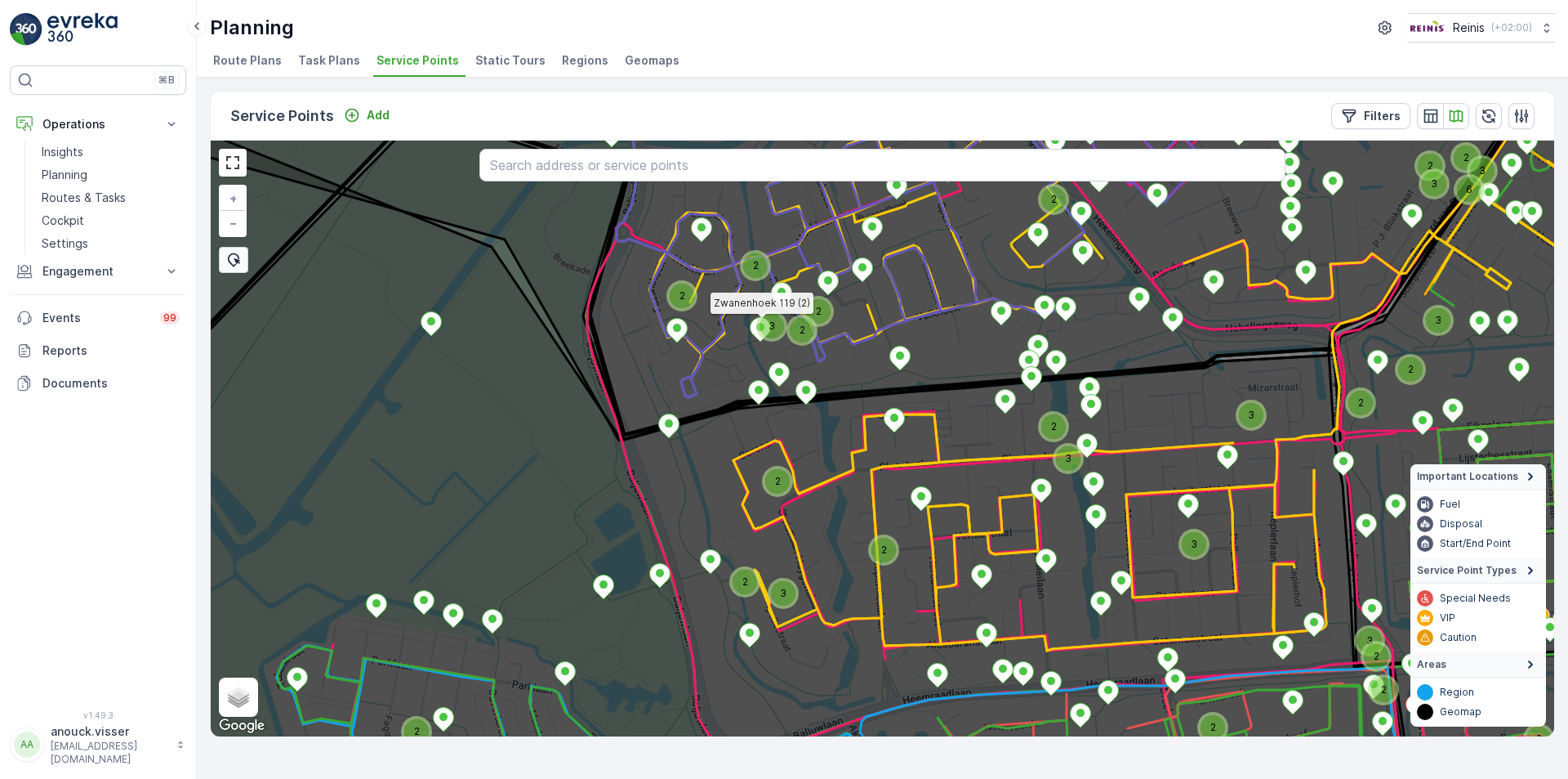
click at [759, 329] on ellipse at bounding box center [760, 326] width 8 height 8
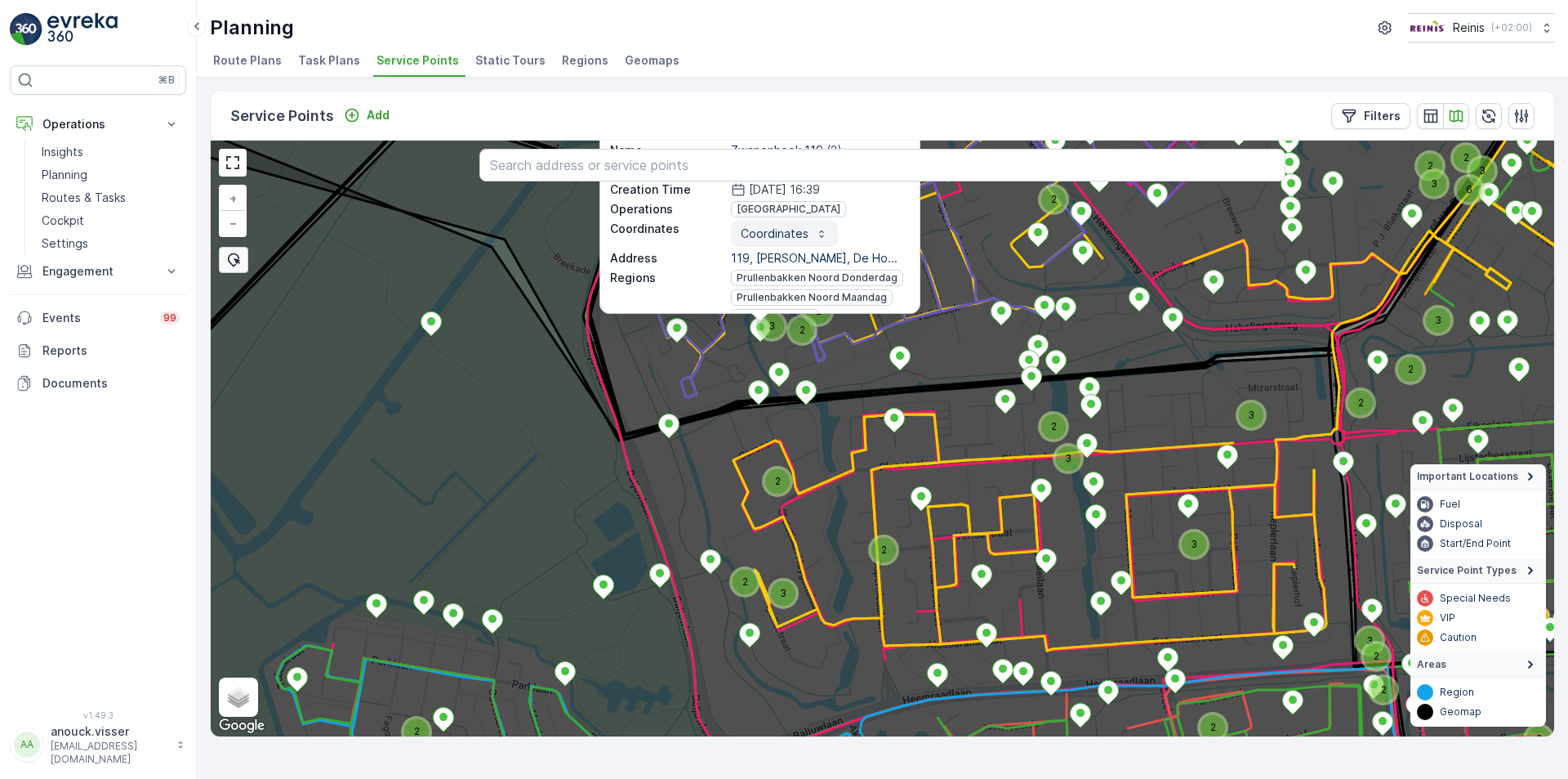
click at [809, 221] on button "Coordinates" at bounding box center [784, 234] width 107 height 26
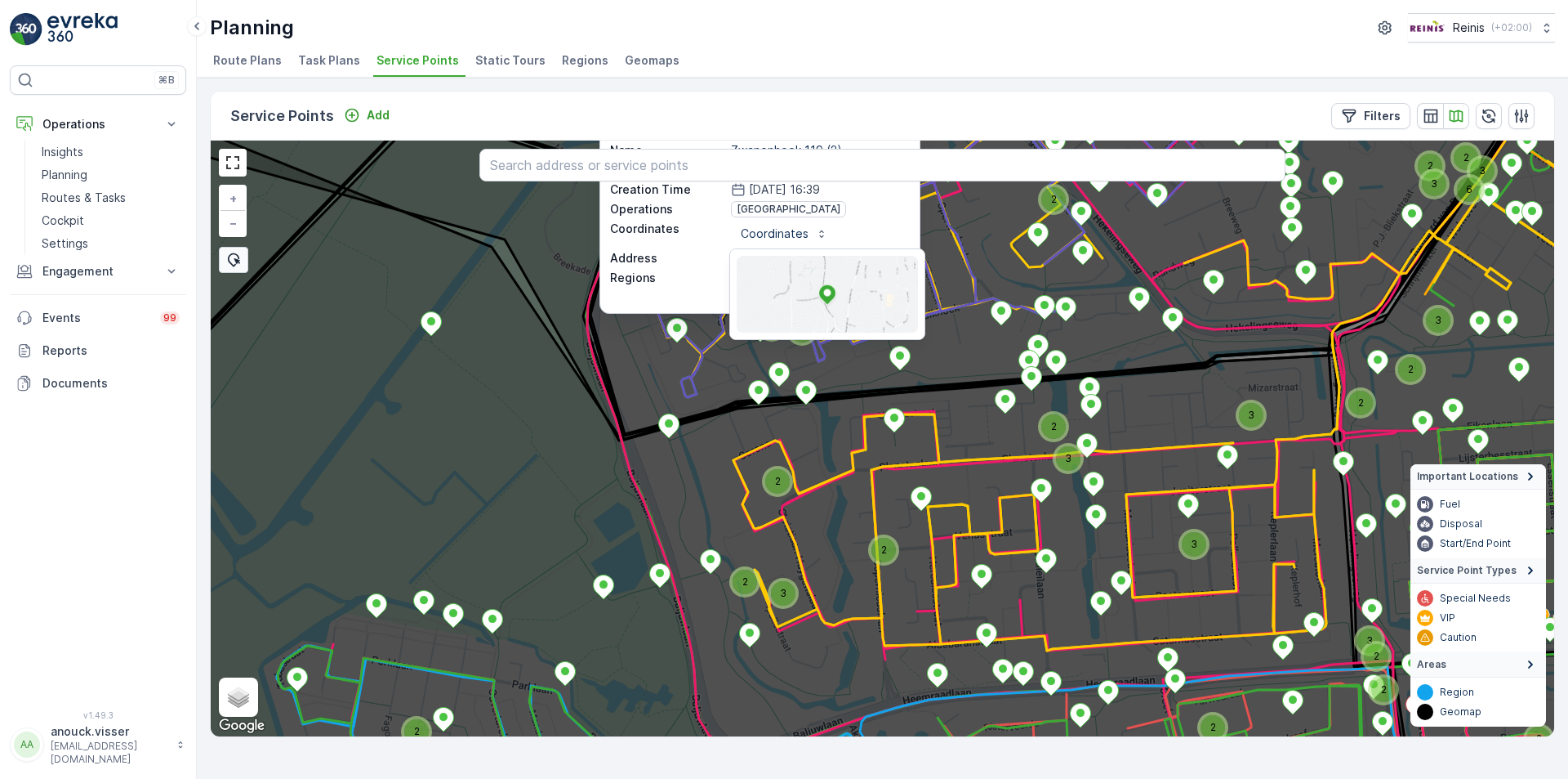
click at [875, 213] on div "[GEOGRAPHIC_DATA]" at bounding box center [820, 209] width 179 height 16
click at [877, 214] on div "[GEOGRAPHIC_DATA]" at bounding box center [820, 209] width 179 height 16
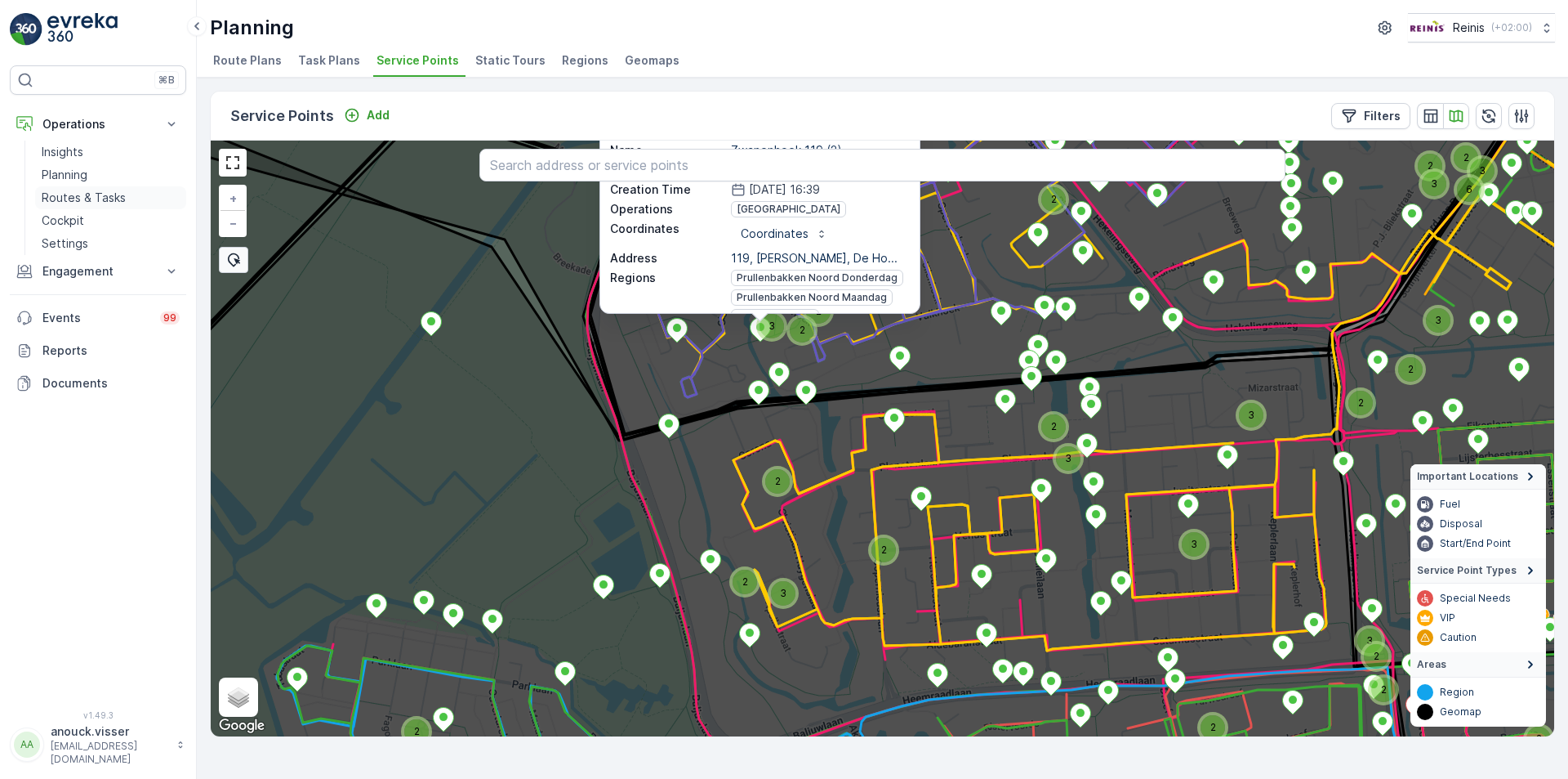
click at [96, 194] on p "Routes & Tasks" at bounding box center [84, 197] width 85 height 16
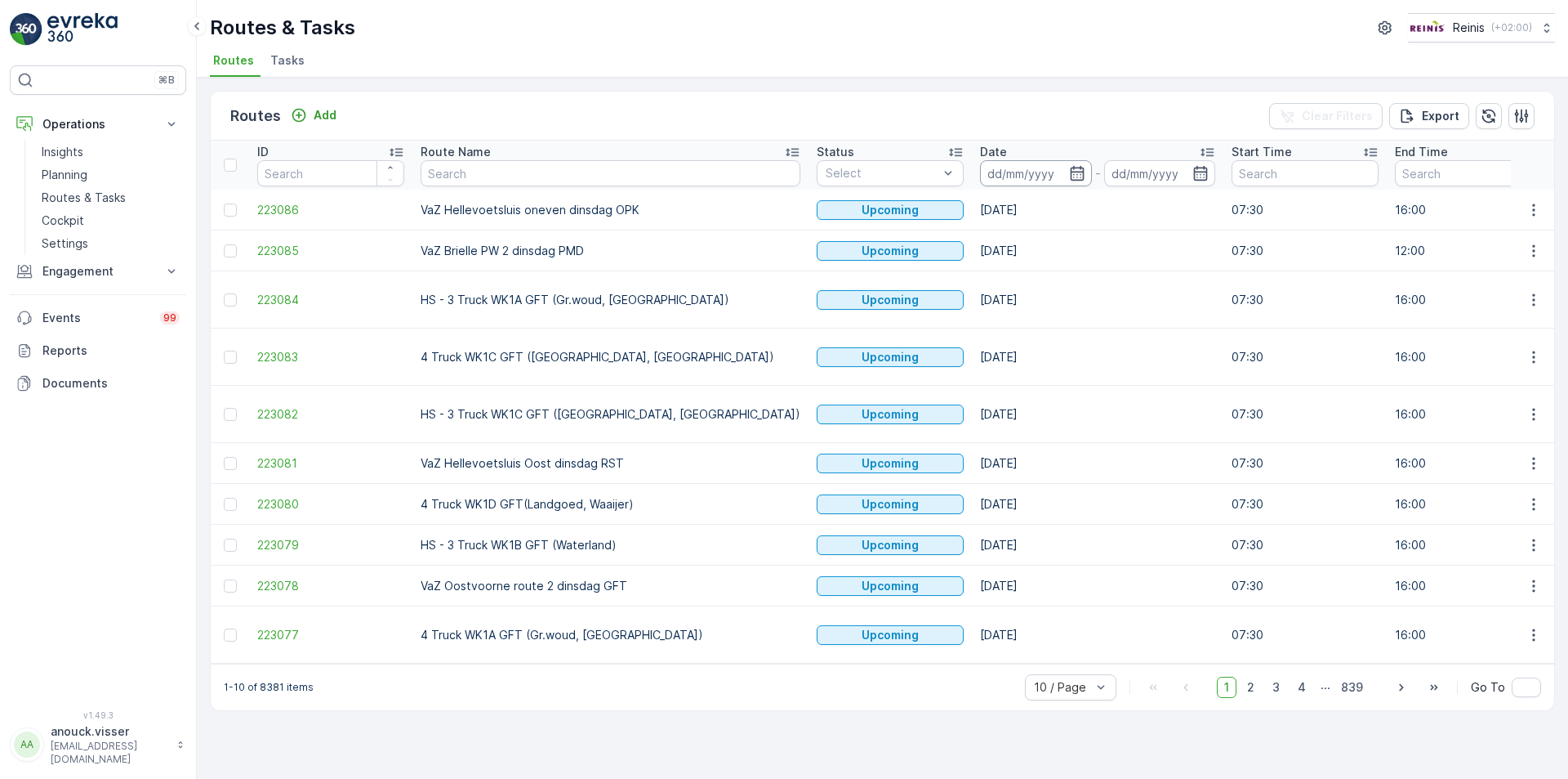
click at [980, 178] on input at bounding box center [1035, 173] width 112 height 26
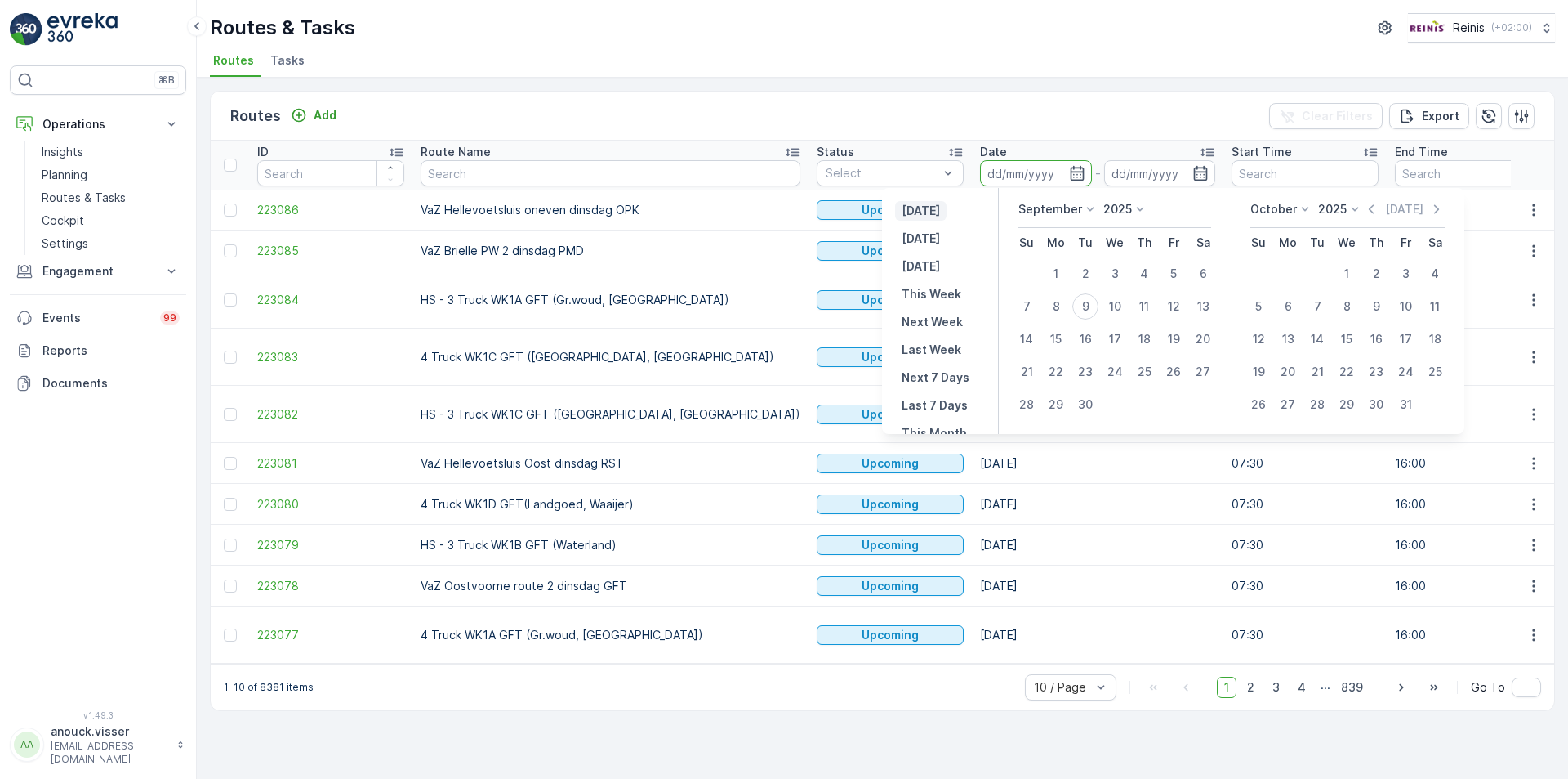
click at [929, 216] on p "[DATE]" at bounding box center [921, 210] width 39 height 16
type input "[DATE]"
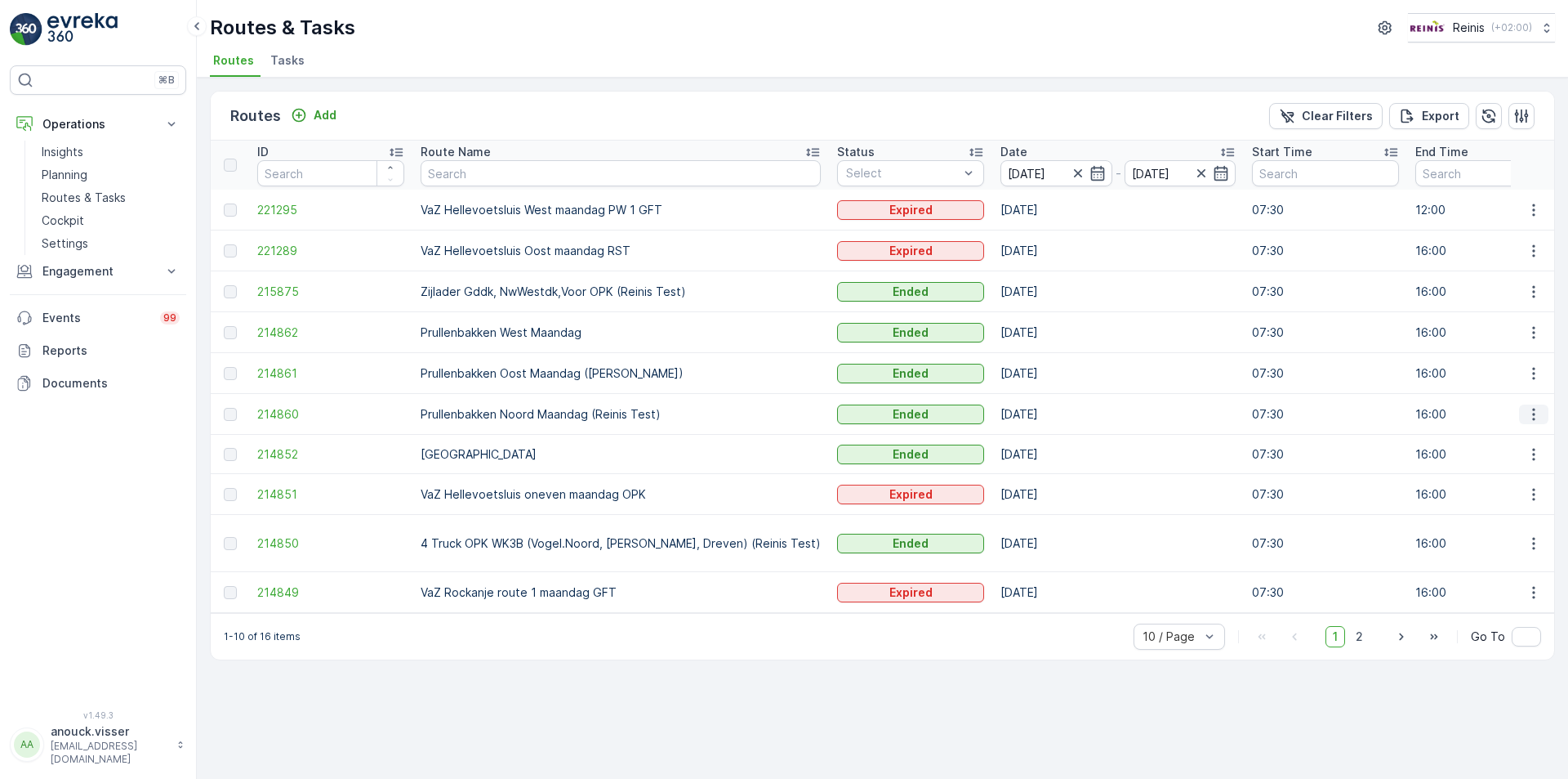
click at [1540, 421] on icon "button" at bounding box center [1533, 413] width 16 height 16
click at [1524, 441] on span "See More Details" at bounding box center [1496, 438] width 95 height 16
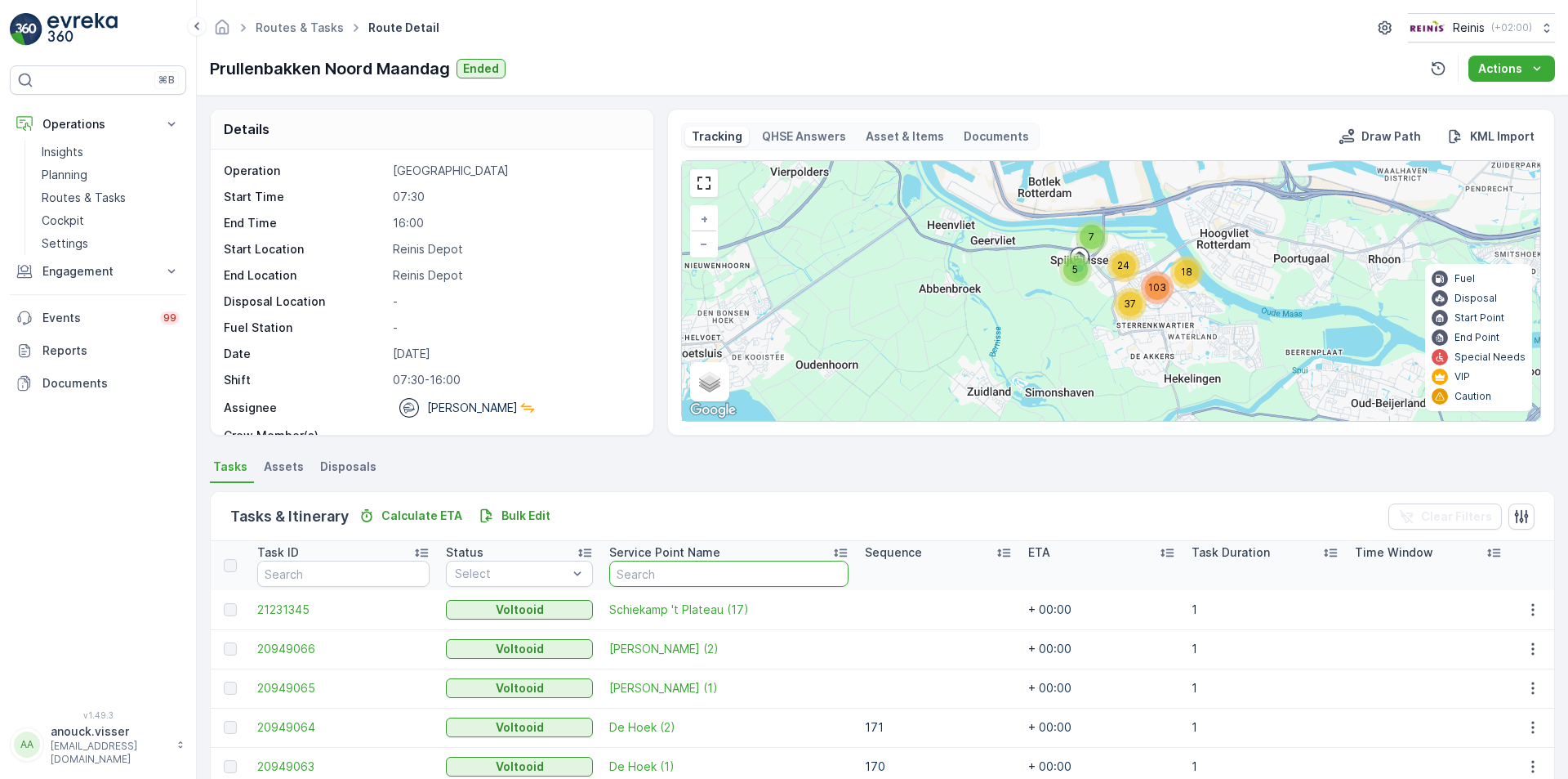
click at [686, 572] on input "text" at bounding box center [729, 573] width 240 height 26
type input "Zwanenhoek"
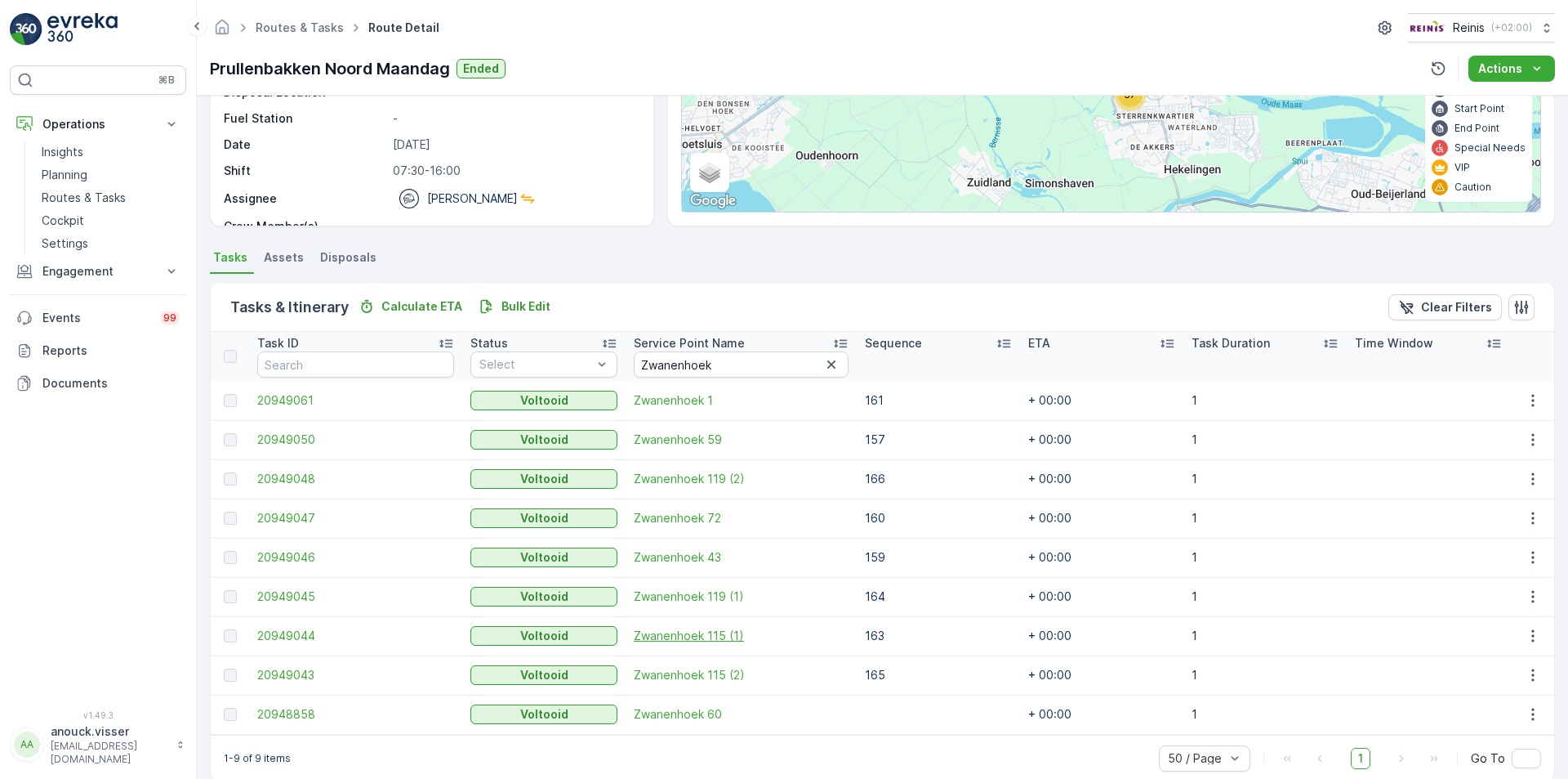
scroll to position [234, 0]
